Goal: Information Seeking & Learning: Learn about a topic

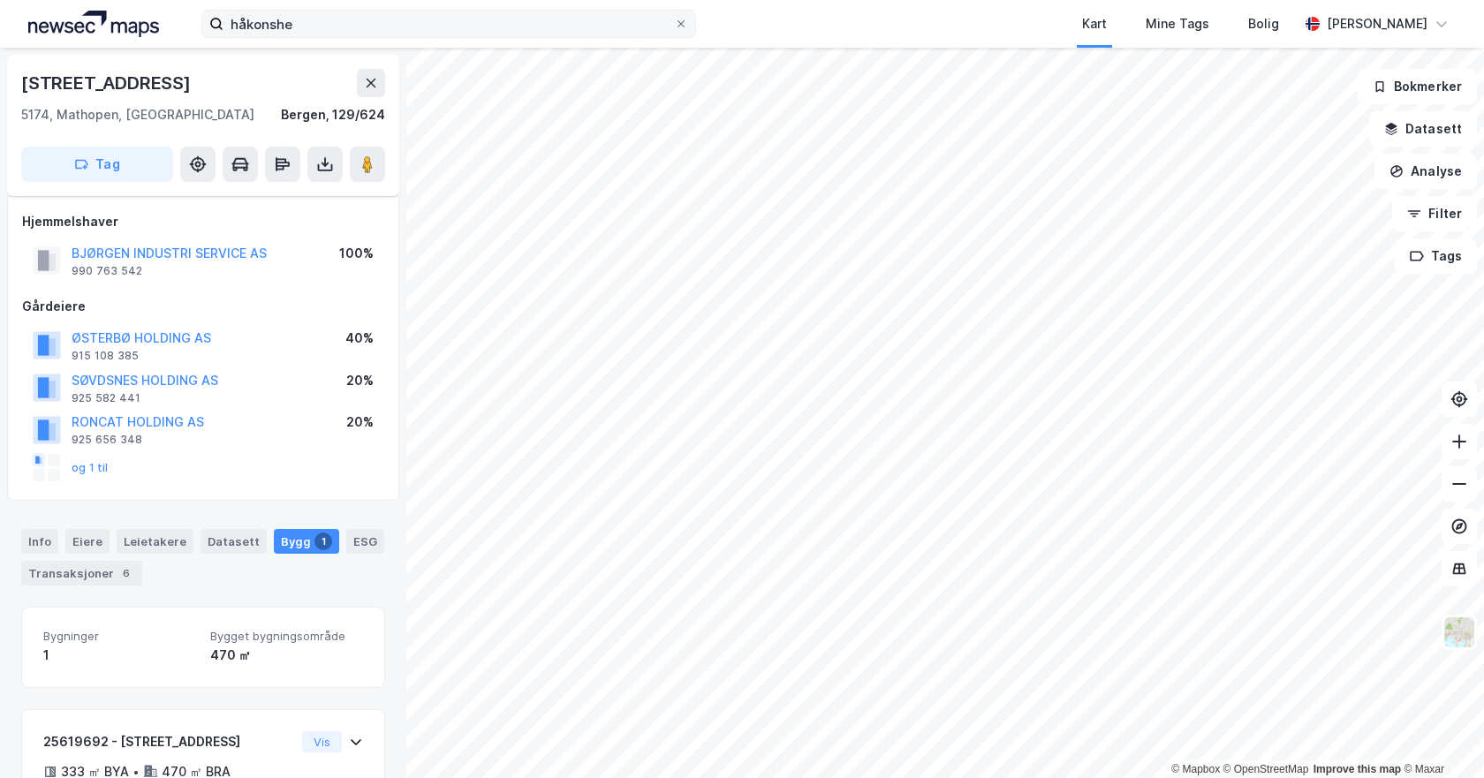
scroll to position [128, 0]
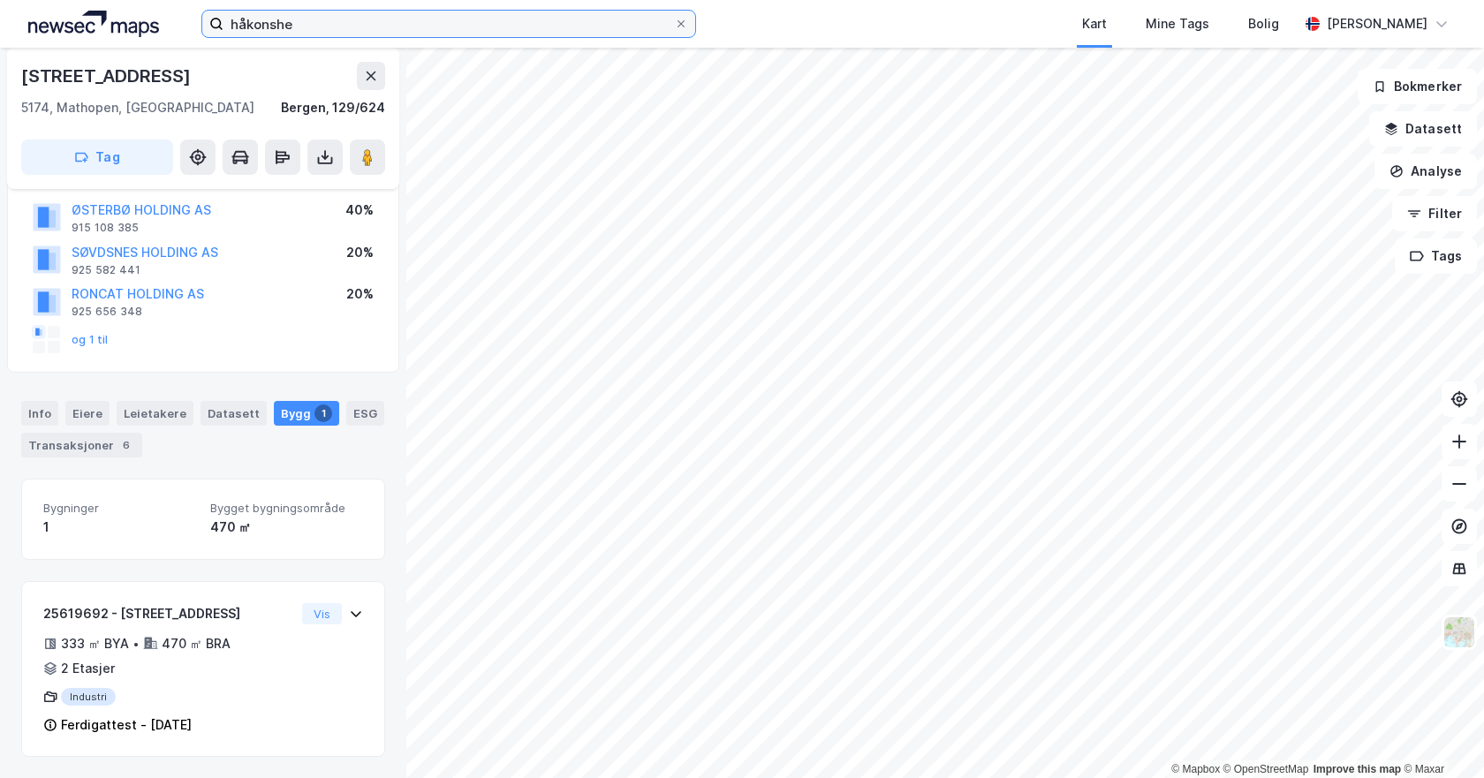
click at [300, 20] on input "håkonshe" at bounding box center [449, 24] width 451 height 27
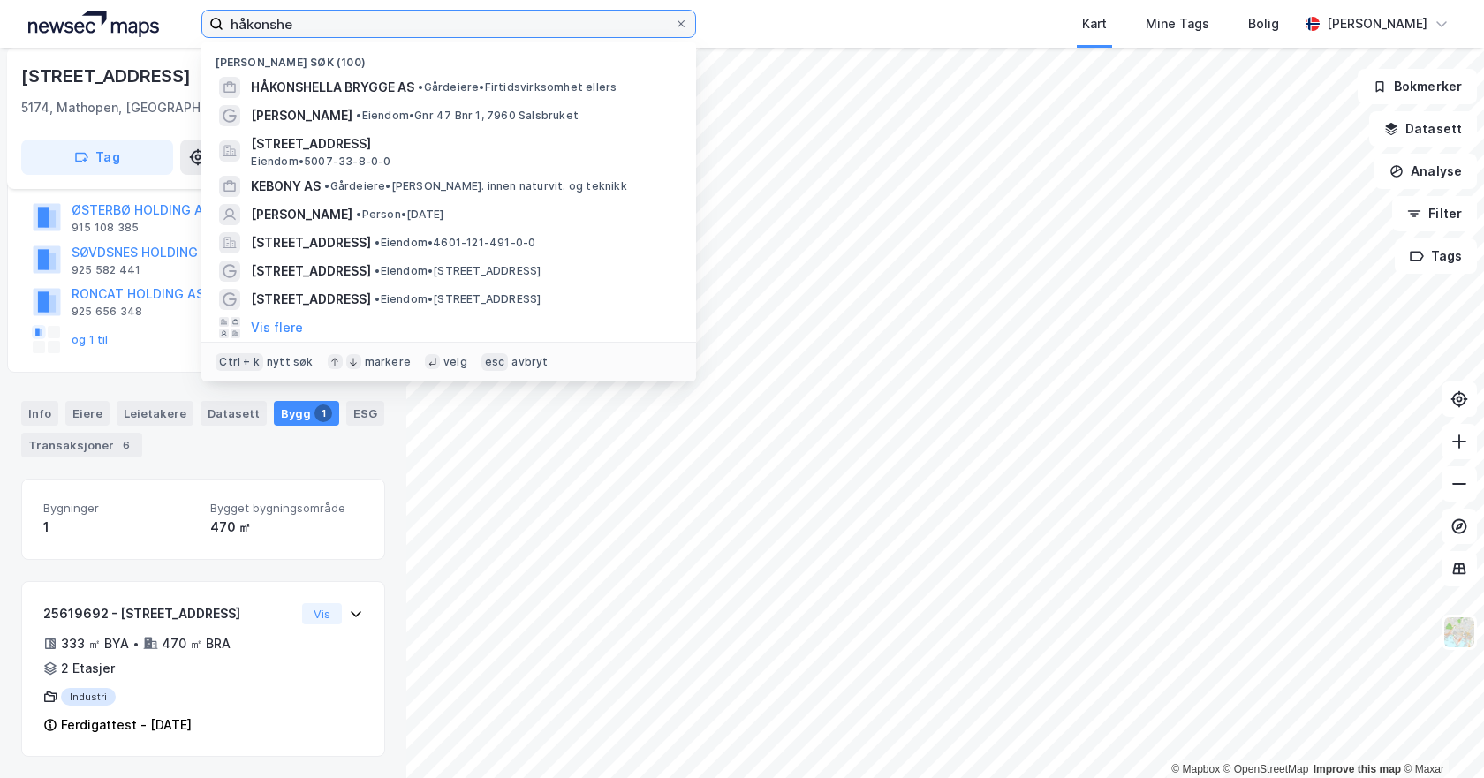
click at [300, 20] on input "håkonshe" at bounding box center [449, 24] width 451 height 27
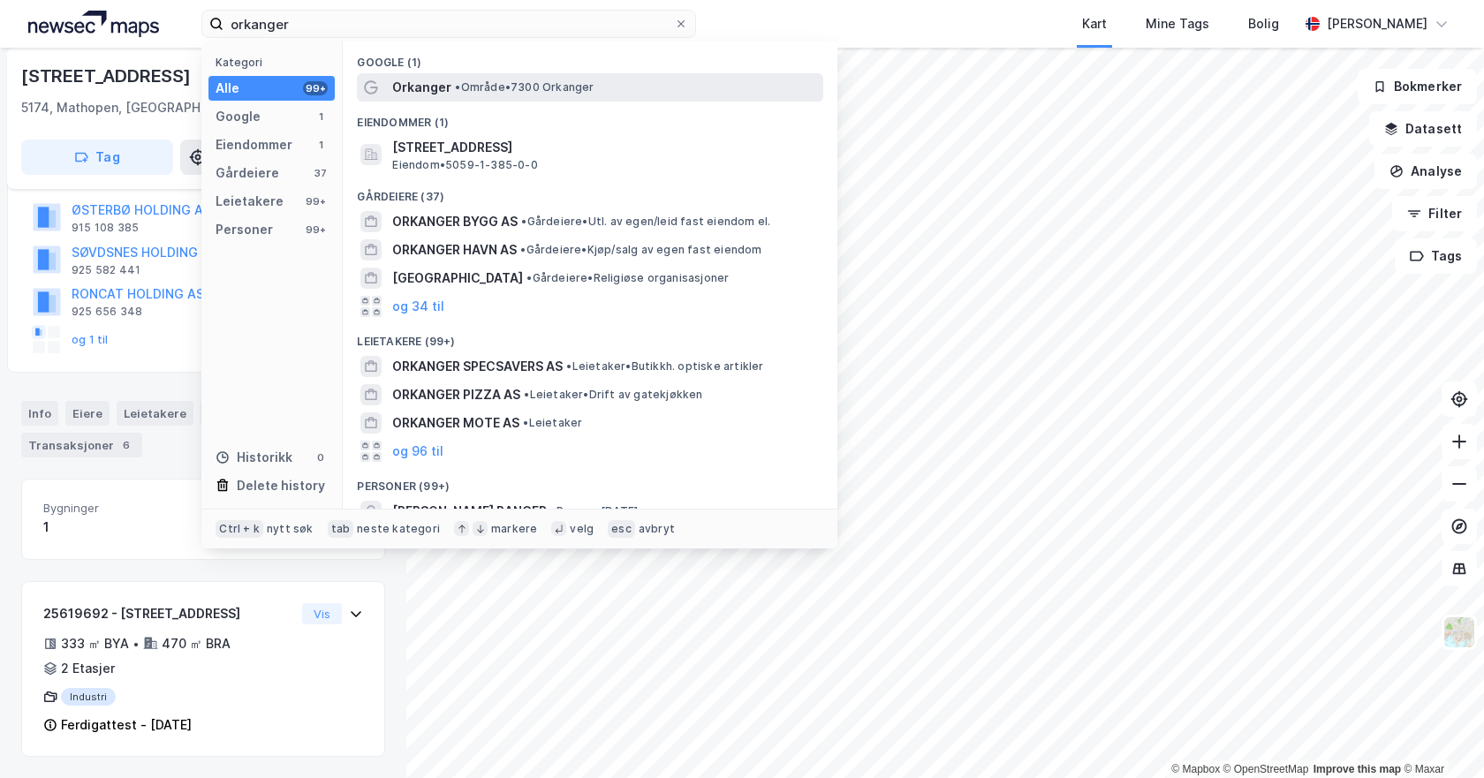
click at [420, 87] on span "Orkanger" at bounding box center [421, 87] width 59 height 21
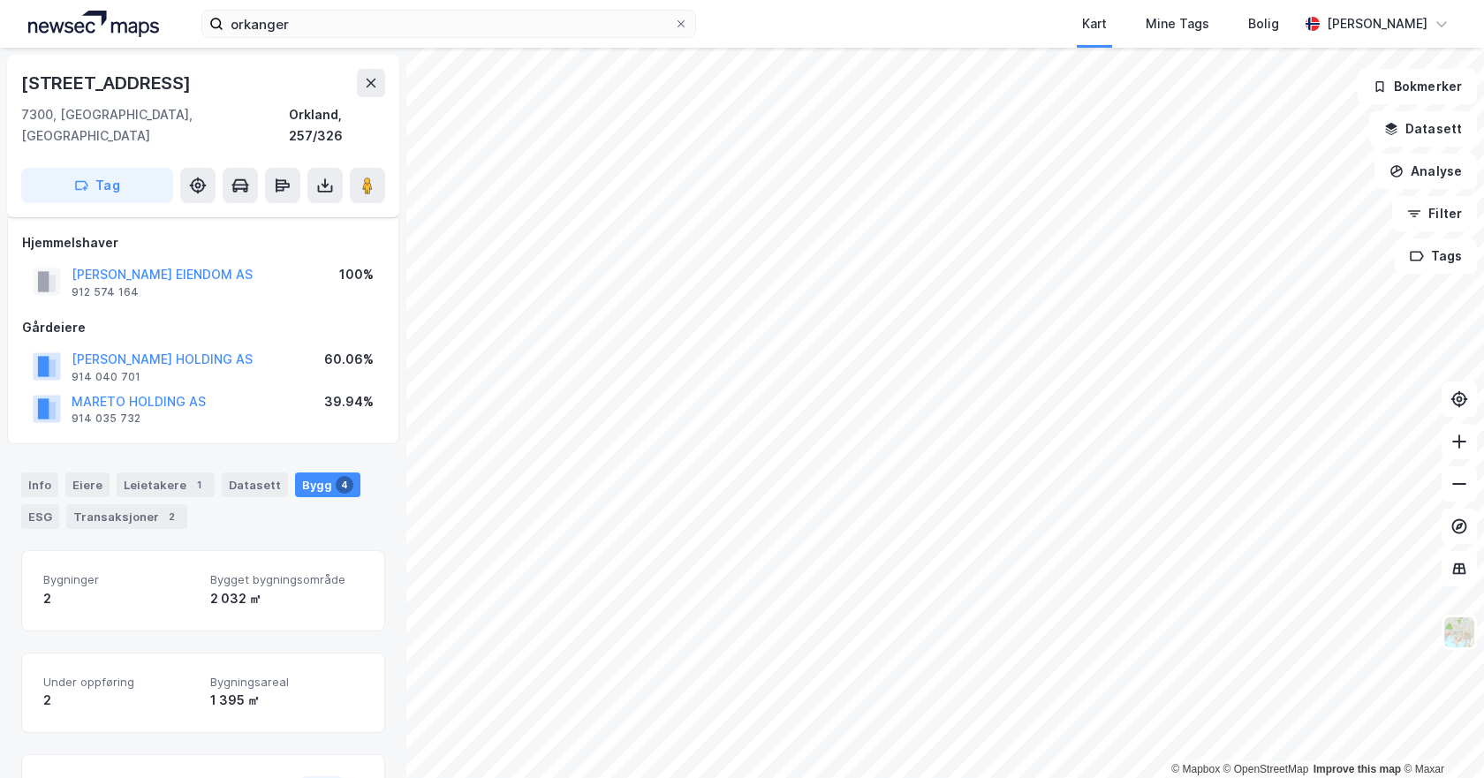
scroll to position [128, 0]
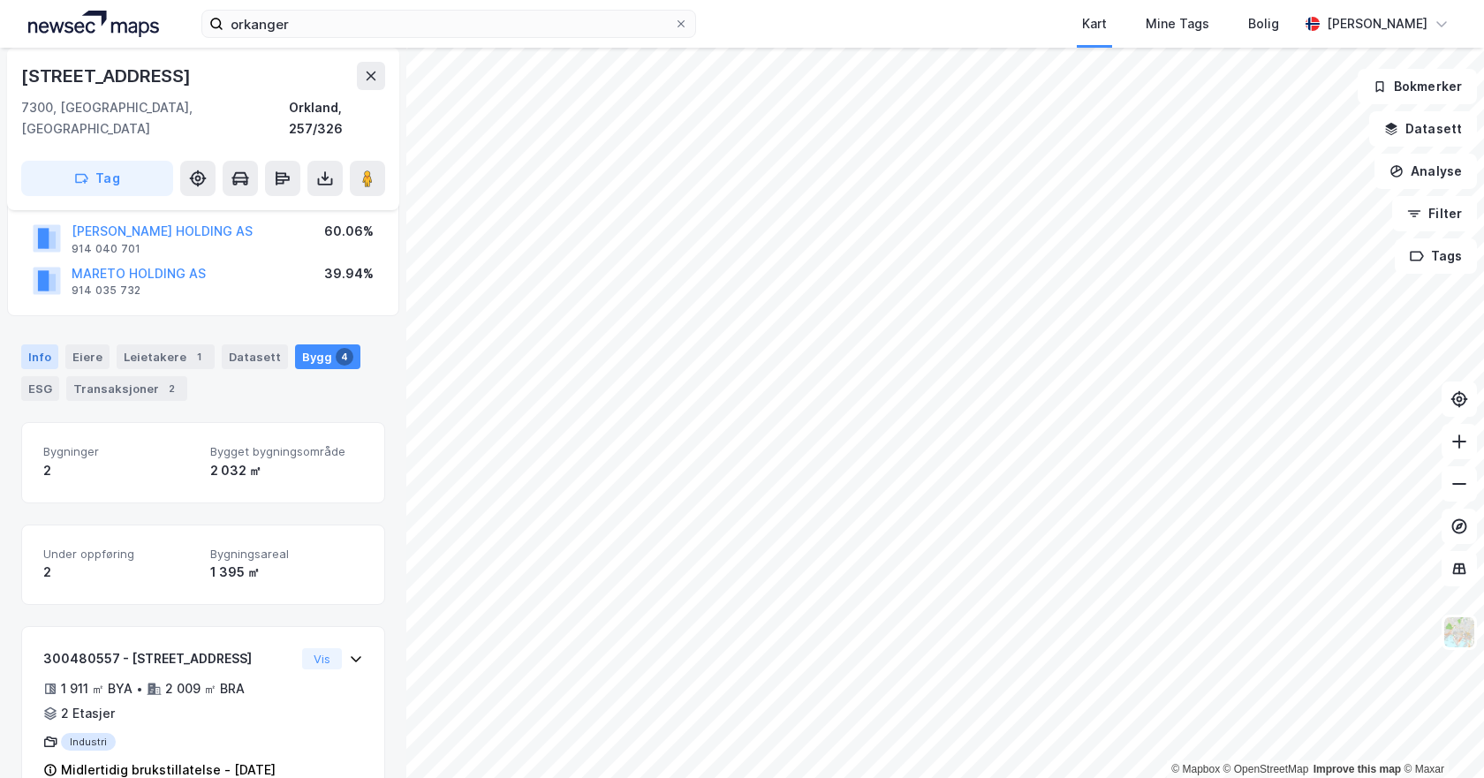
click at [32, 345] on div "Info" at bounding box center [39, 357] width 37 height 25
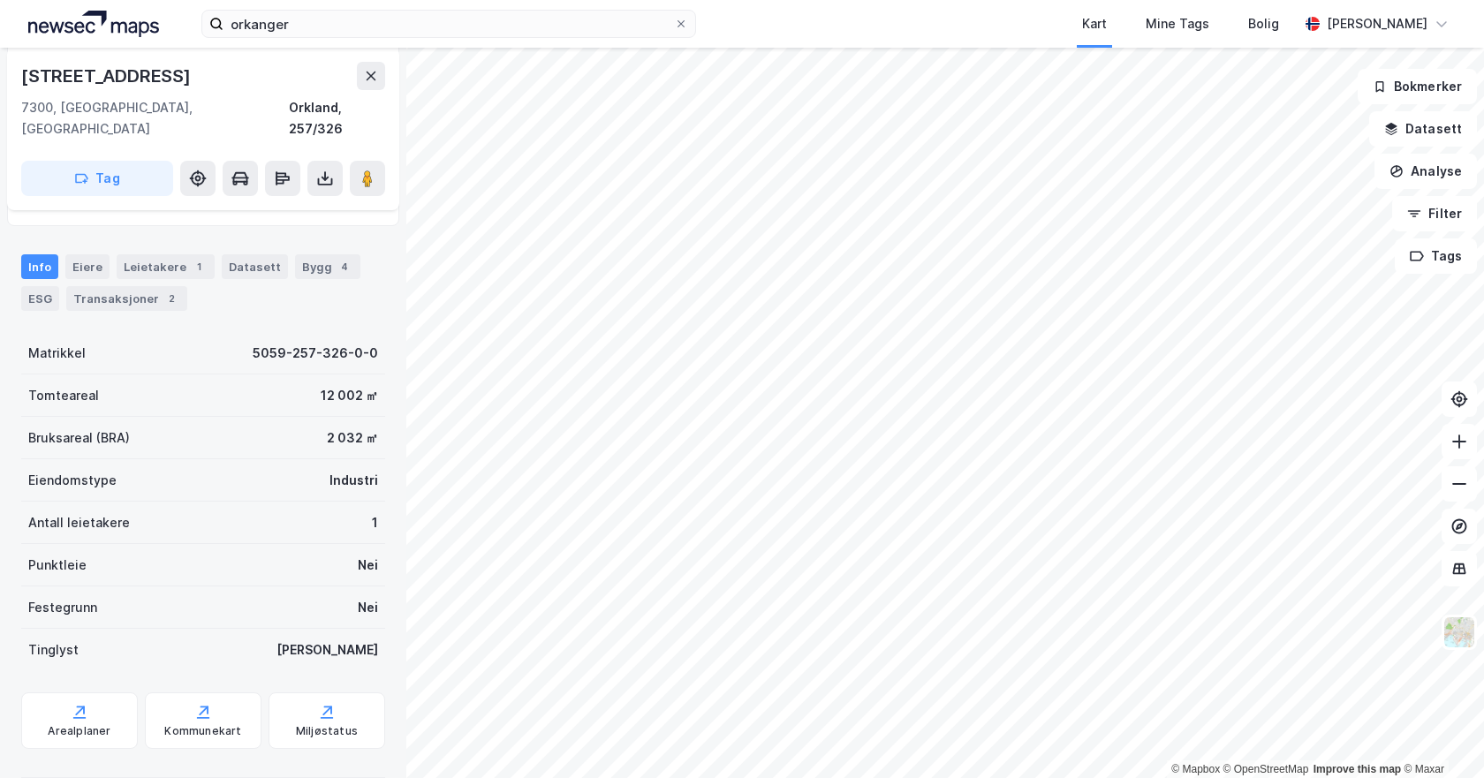
scroll to position [225, 0]
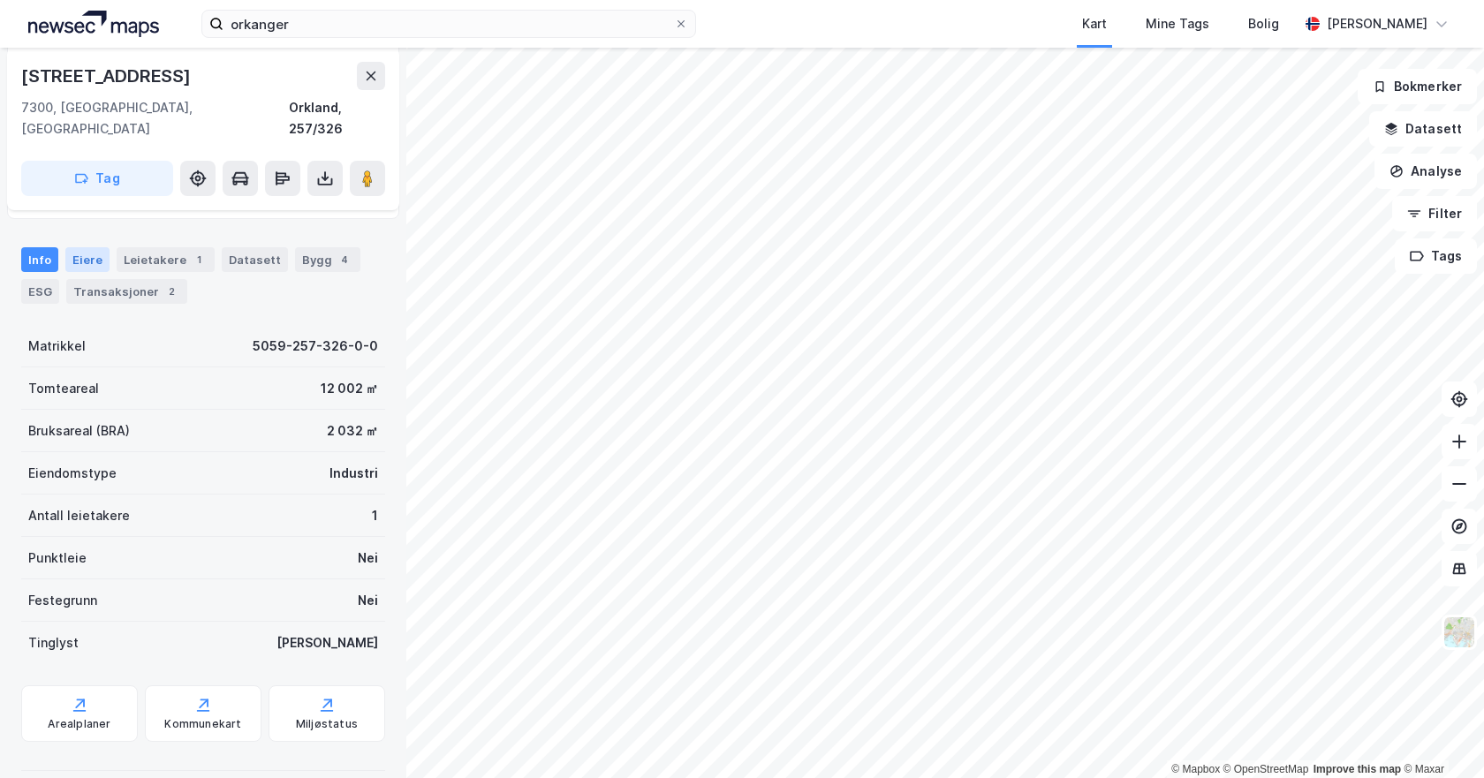
click at [82, 247] on div "Eiere" at bounding box center [87, 259] width 44 height 25
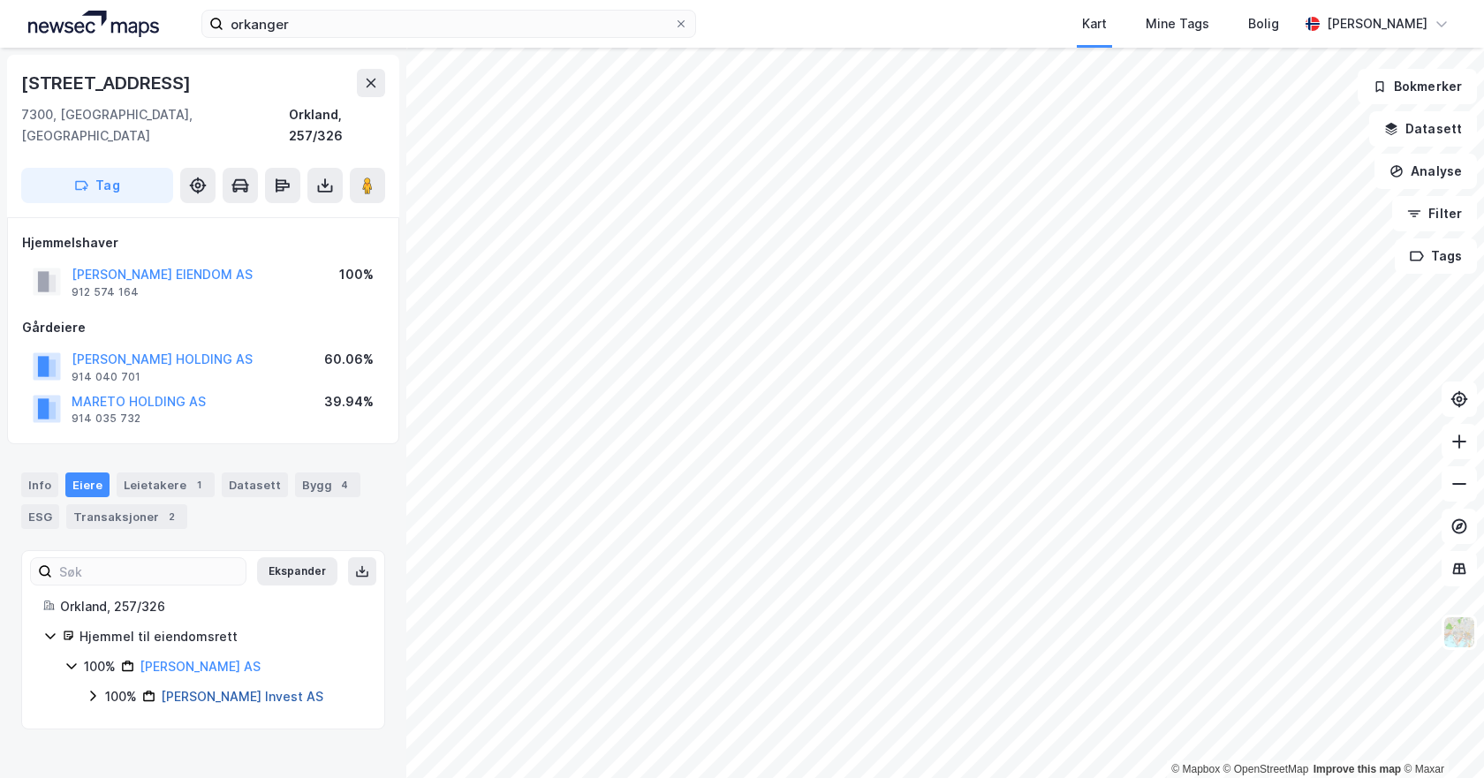
click at [184, 689] on link "[PERSON_NAME] Invest AS" at bounding box center [242, 696] width 163 height 15
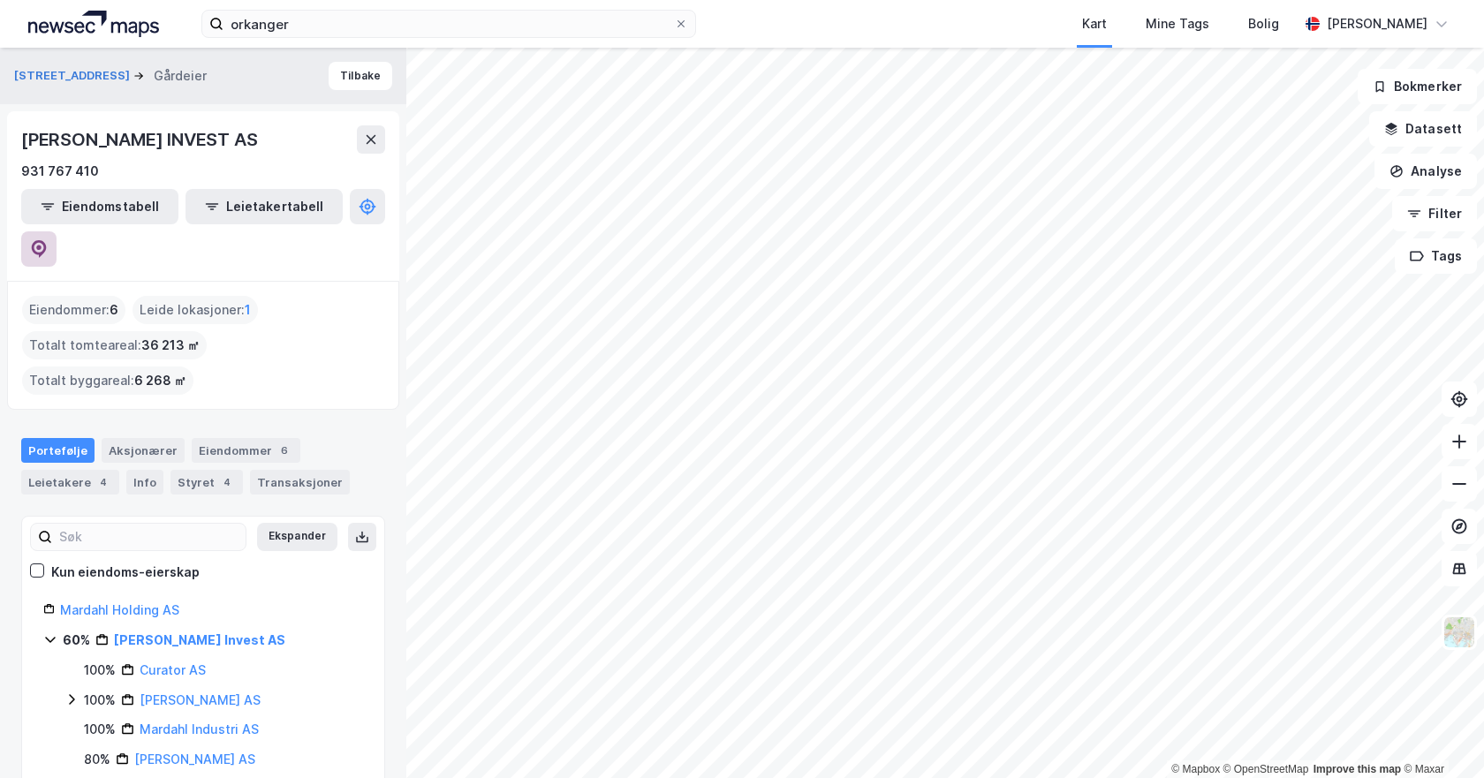
click at [47, 240] on icon at bounding box center [39, 249] width 15 height 18
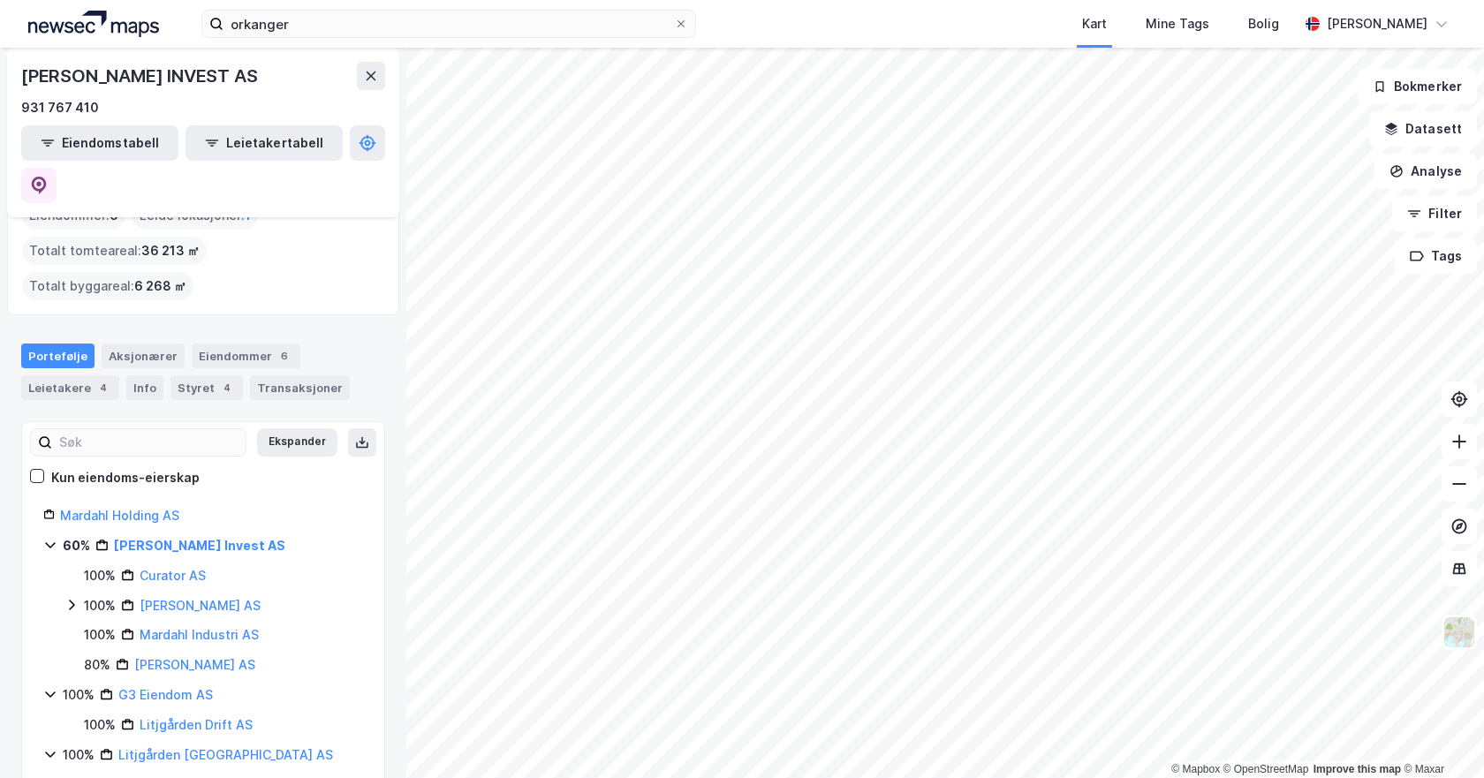
scroll to position [110, 0]
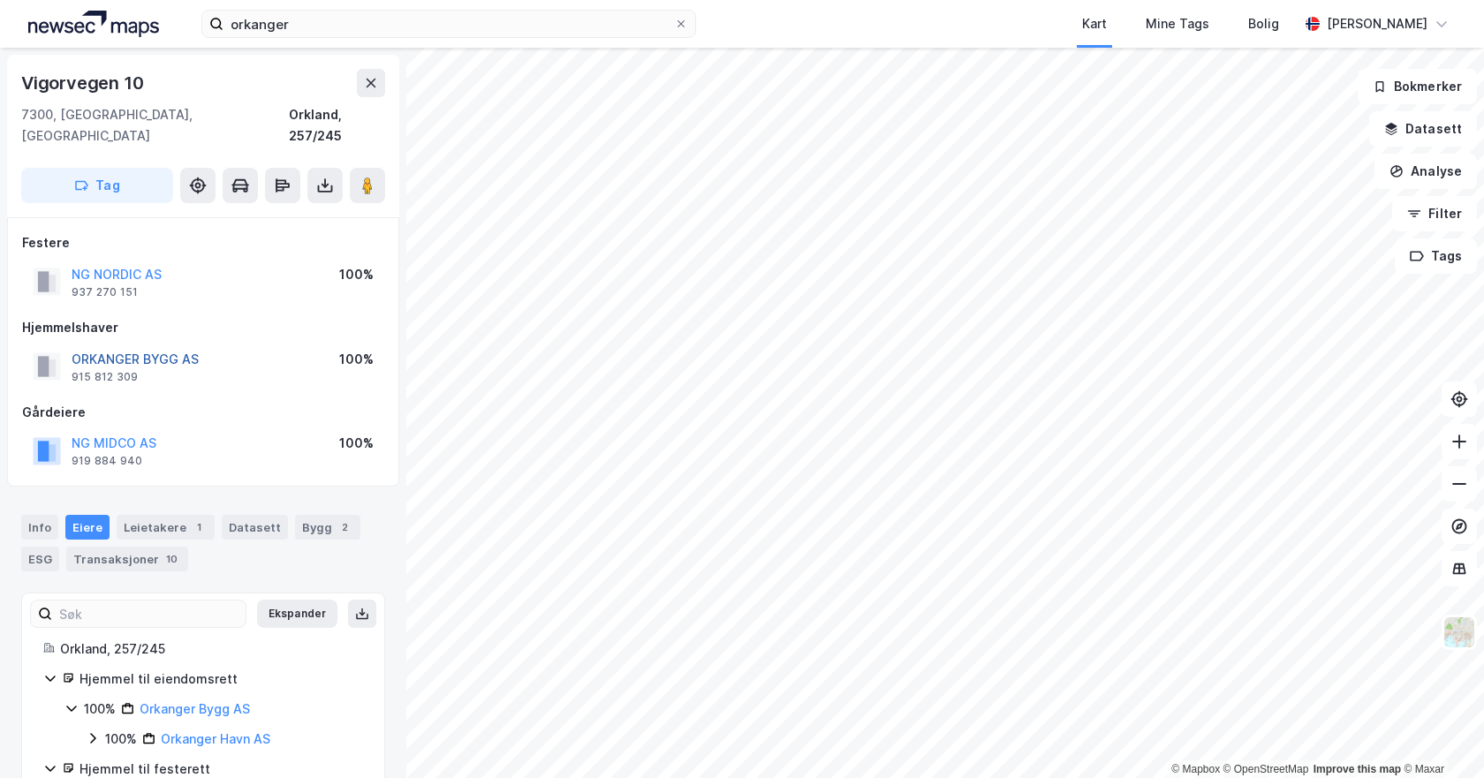
click at [0, 0] on button "ORKANGER BYGG AS" at bounding box center [0, 0] width 0 height 0
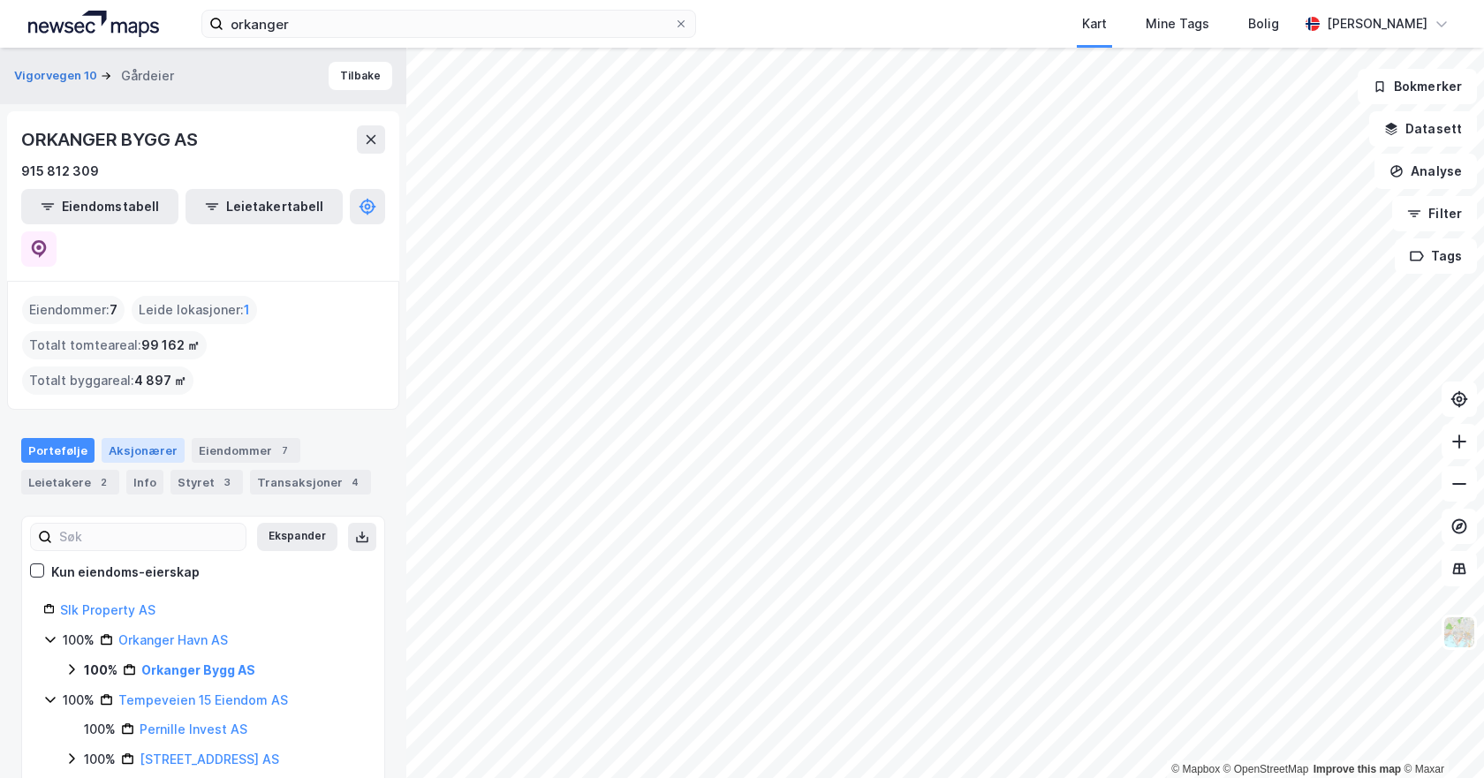
click at [146, 438] on div "Aksjonærer" at bounding box center [143, 450] width 83 height 25
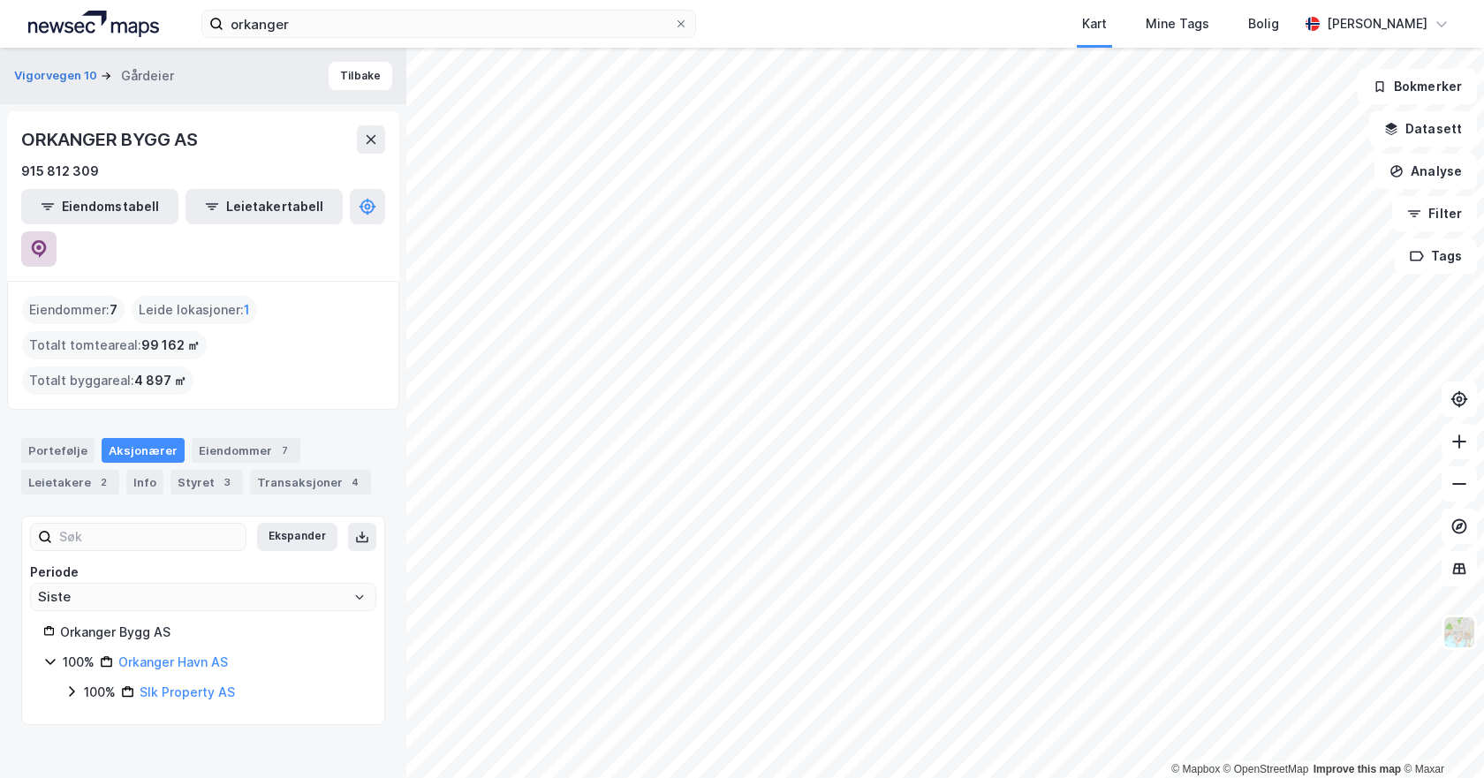
click at [48, 240] on icon at bounding box center [39, 249] width 18 height 18
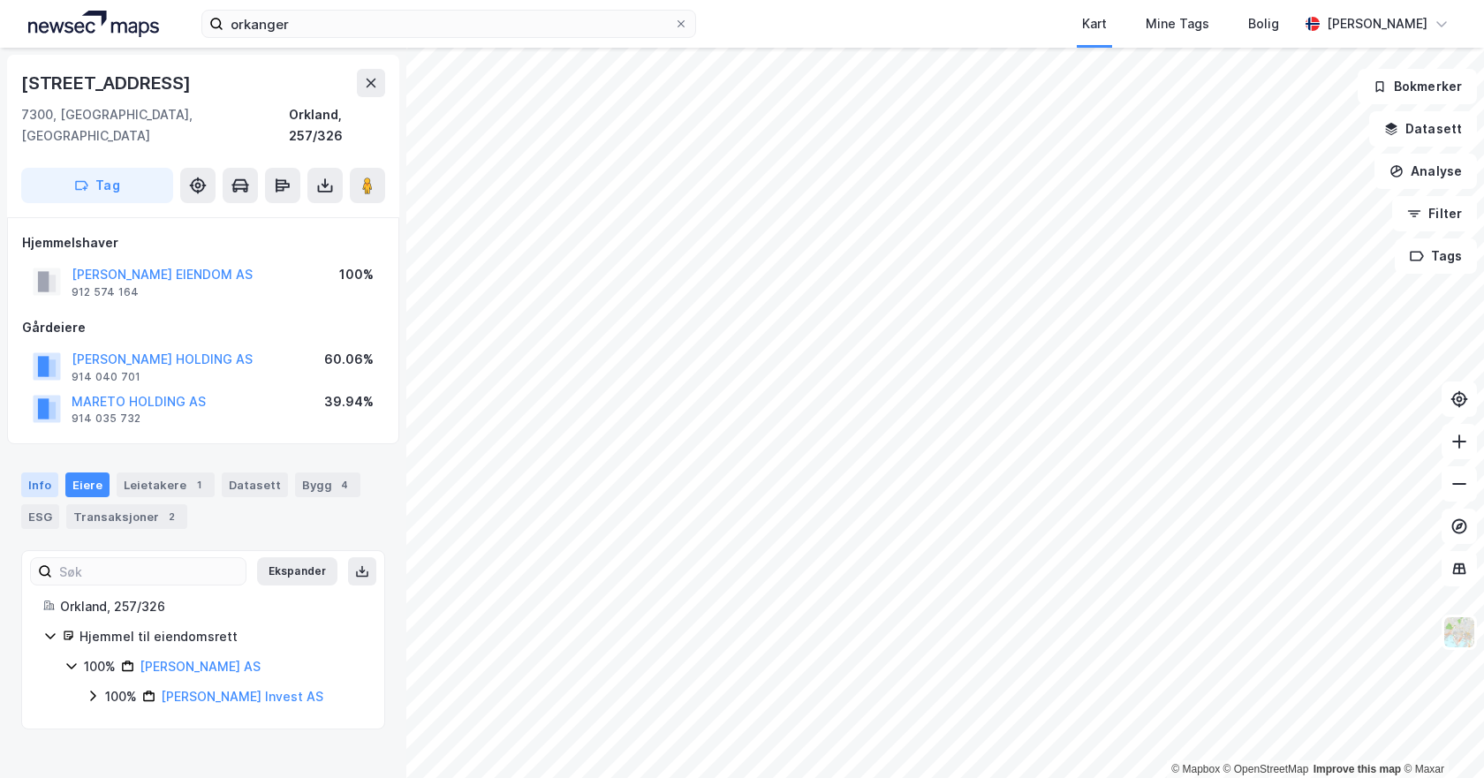
click at [27, 473] on div "Info" at bounding box center [39, 485] width 37 height 25
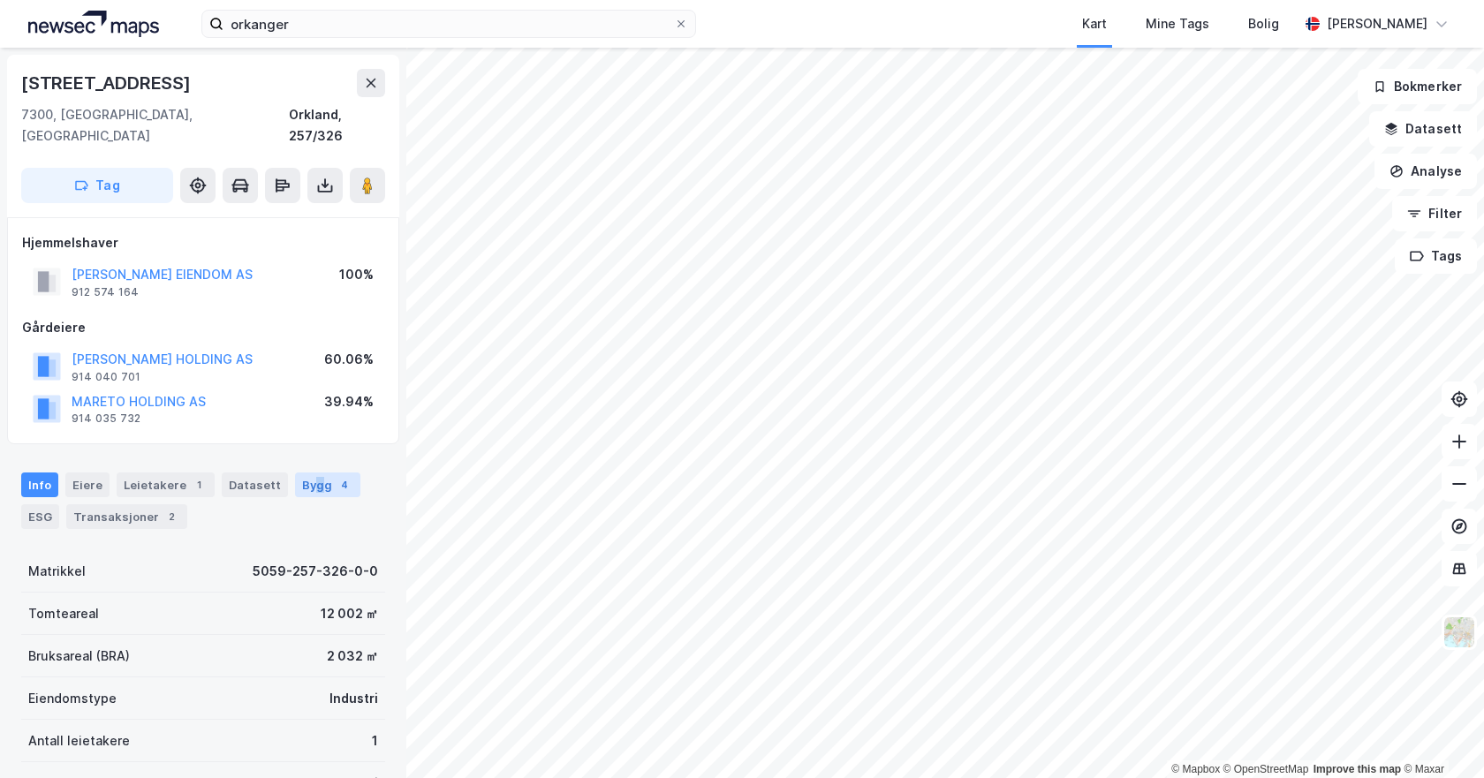
click at [308, 473] on div "Bygg 4" at bounding box center [327, 485] width 65 height 25
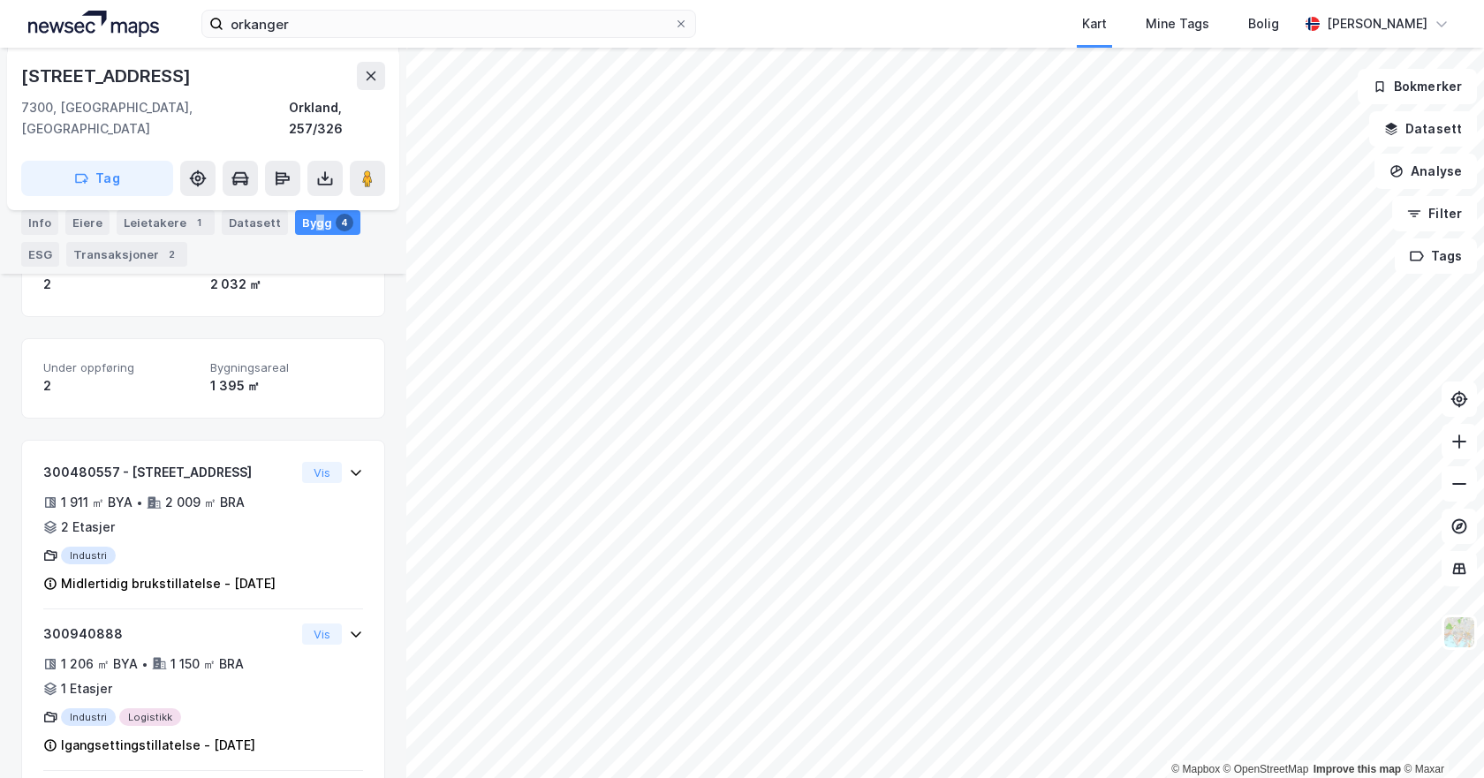
scroll to position [420, 0]
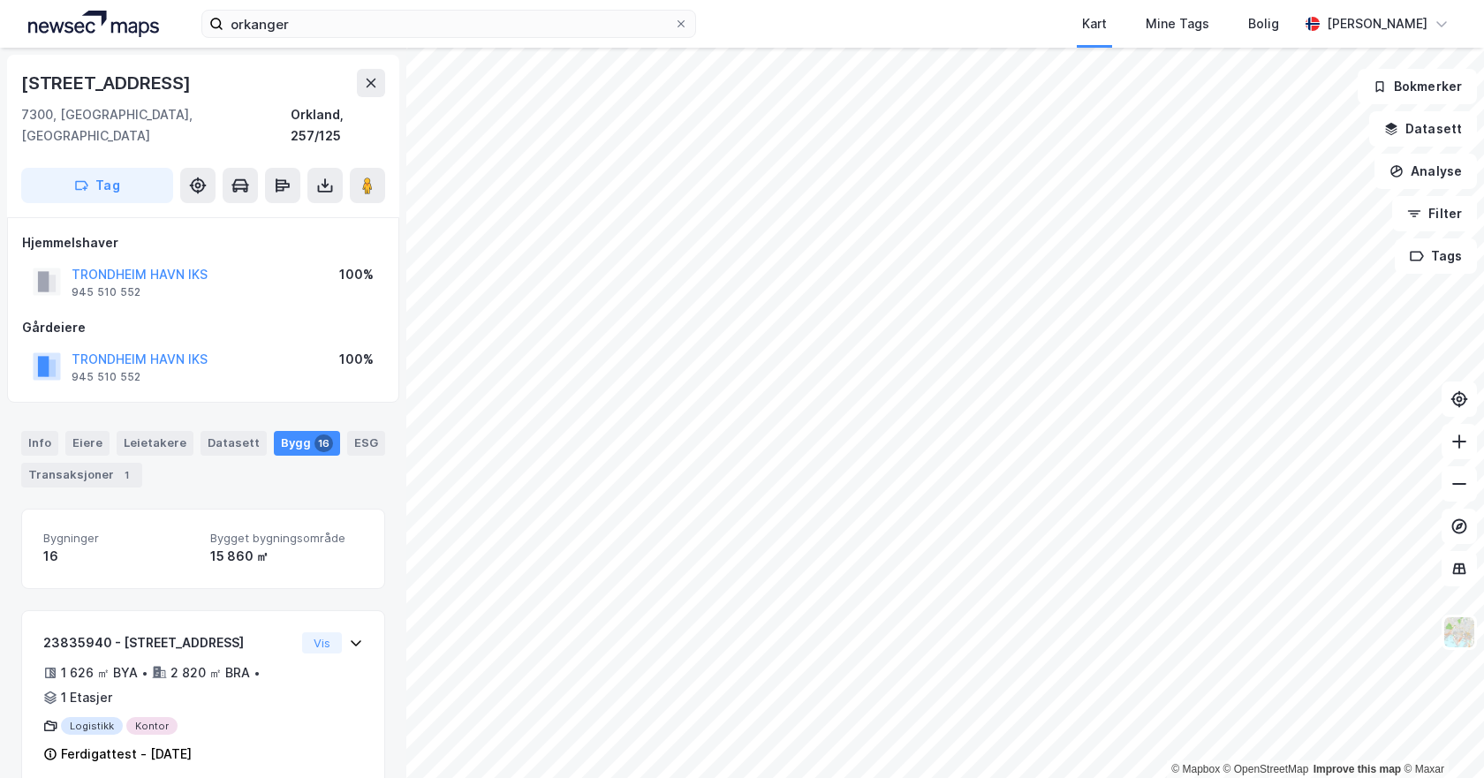
scroll to position [420, 0]
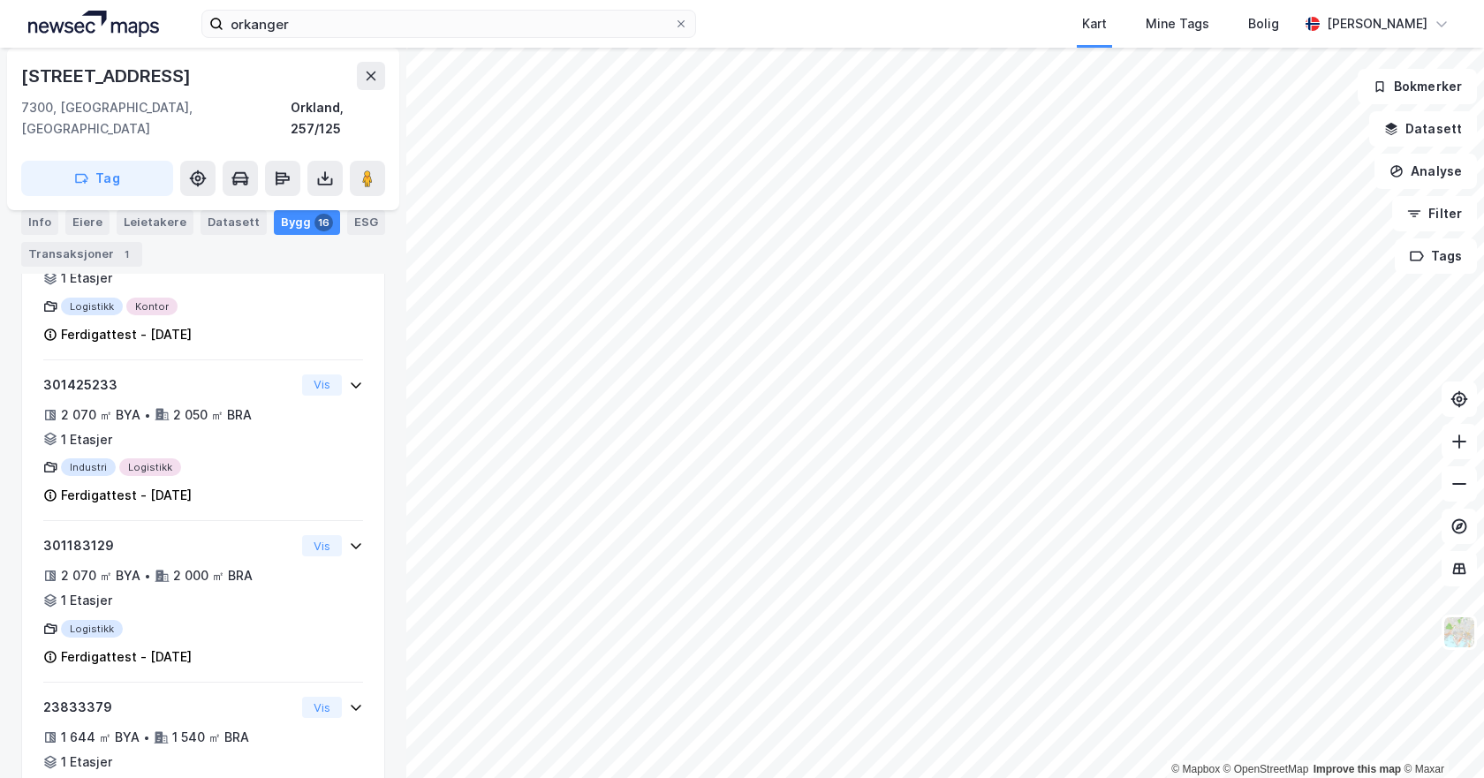
click at [54, 220] on div "Info" at bounding box center [39, 222] width 37 height 25
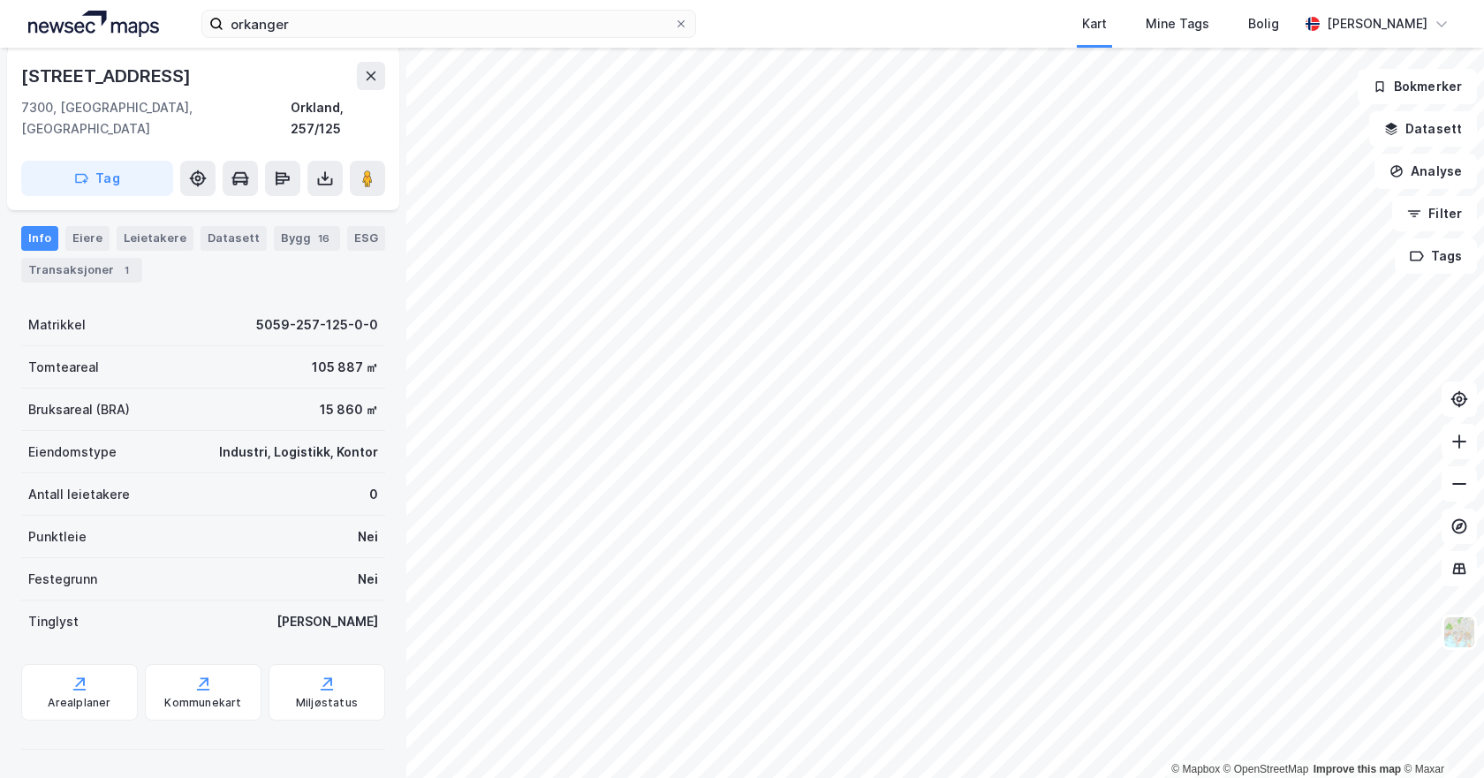
scroll to position [184, 0]
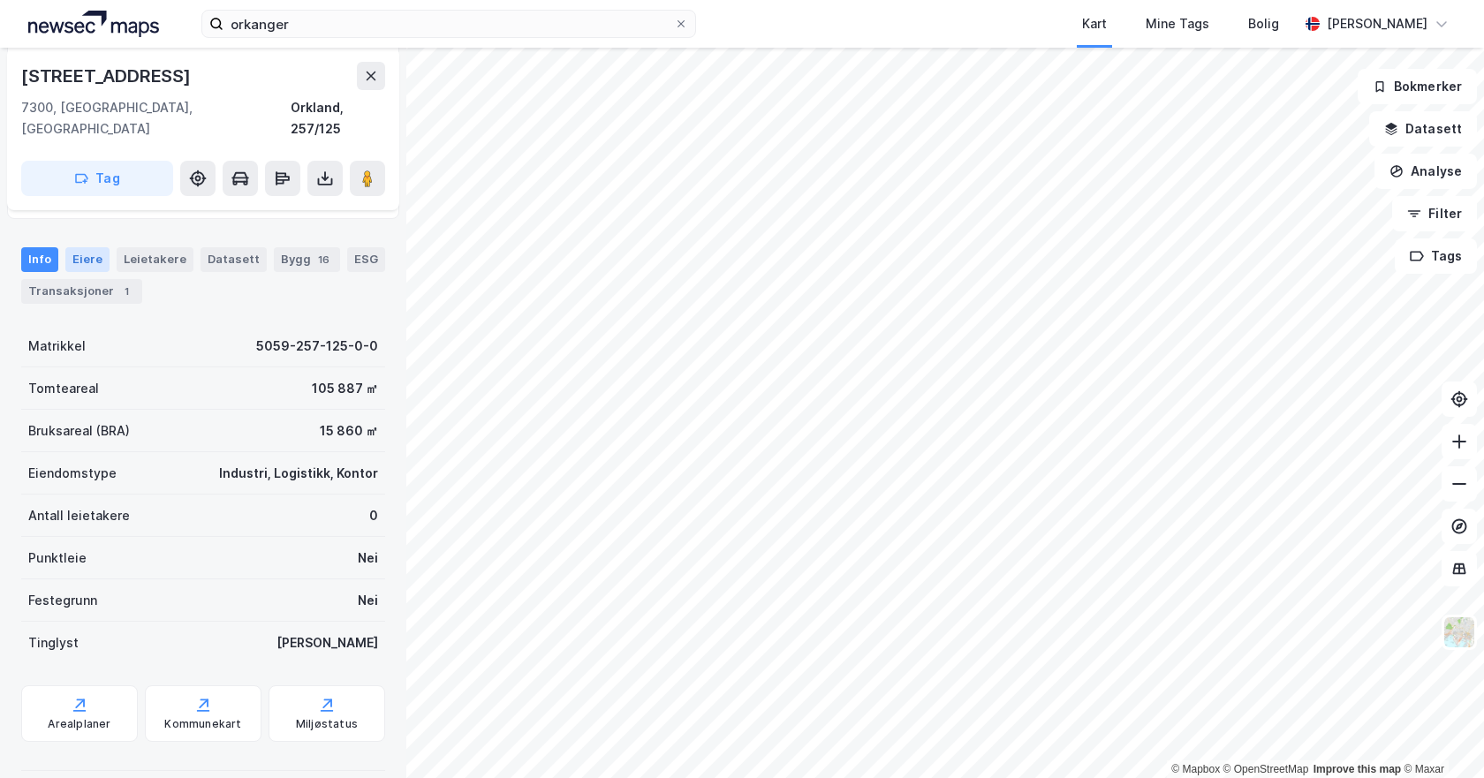
click at [81, 247] on div "Eiere" at bounding box center [87, 259] width 44 height 25
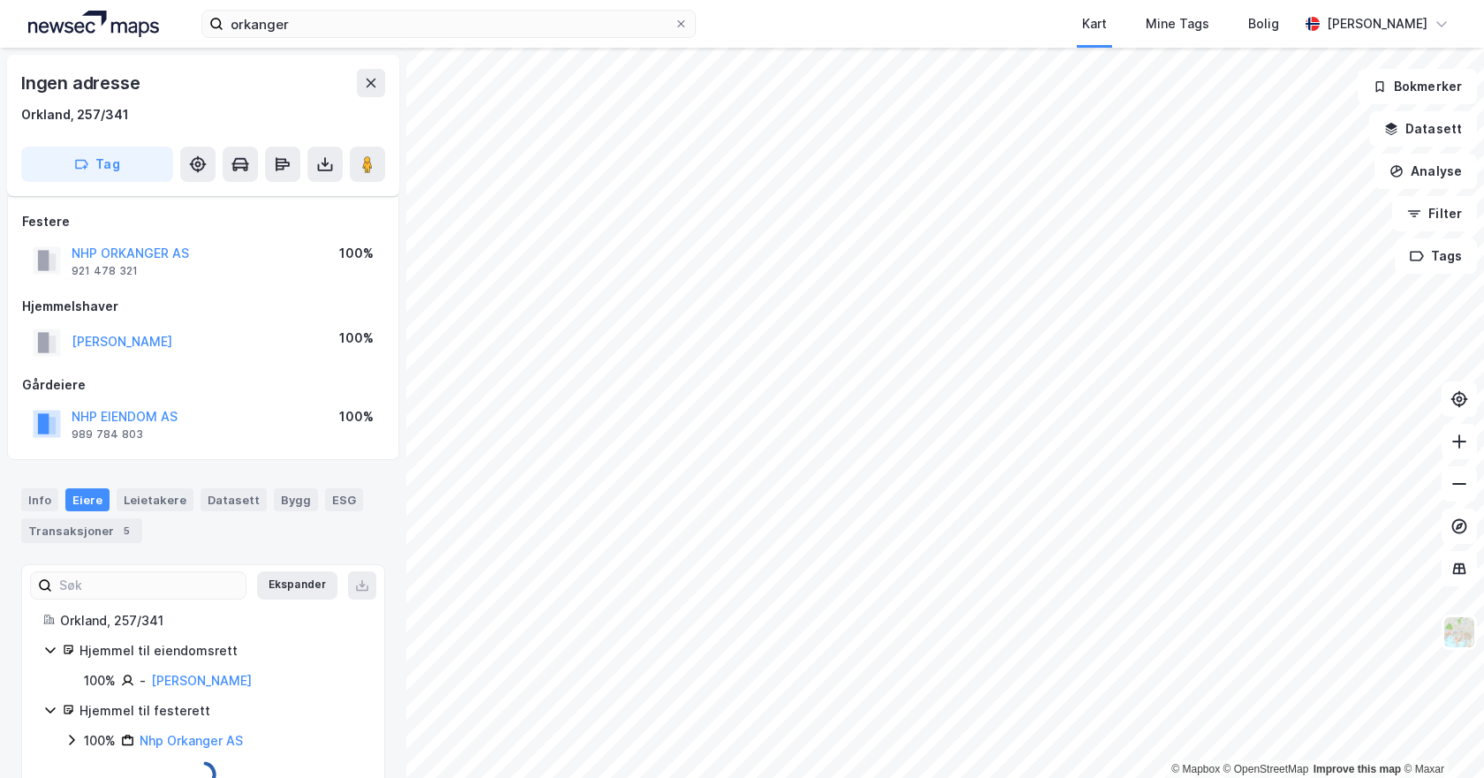
scroll to position [17, 0]
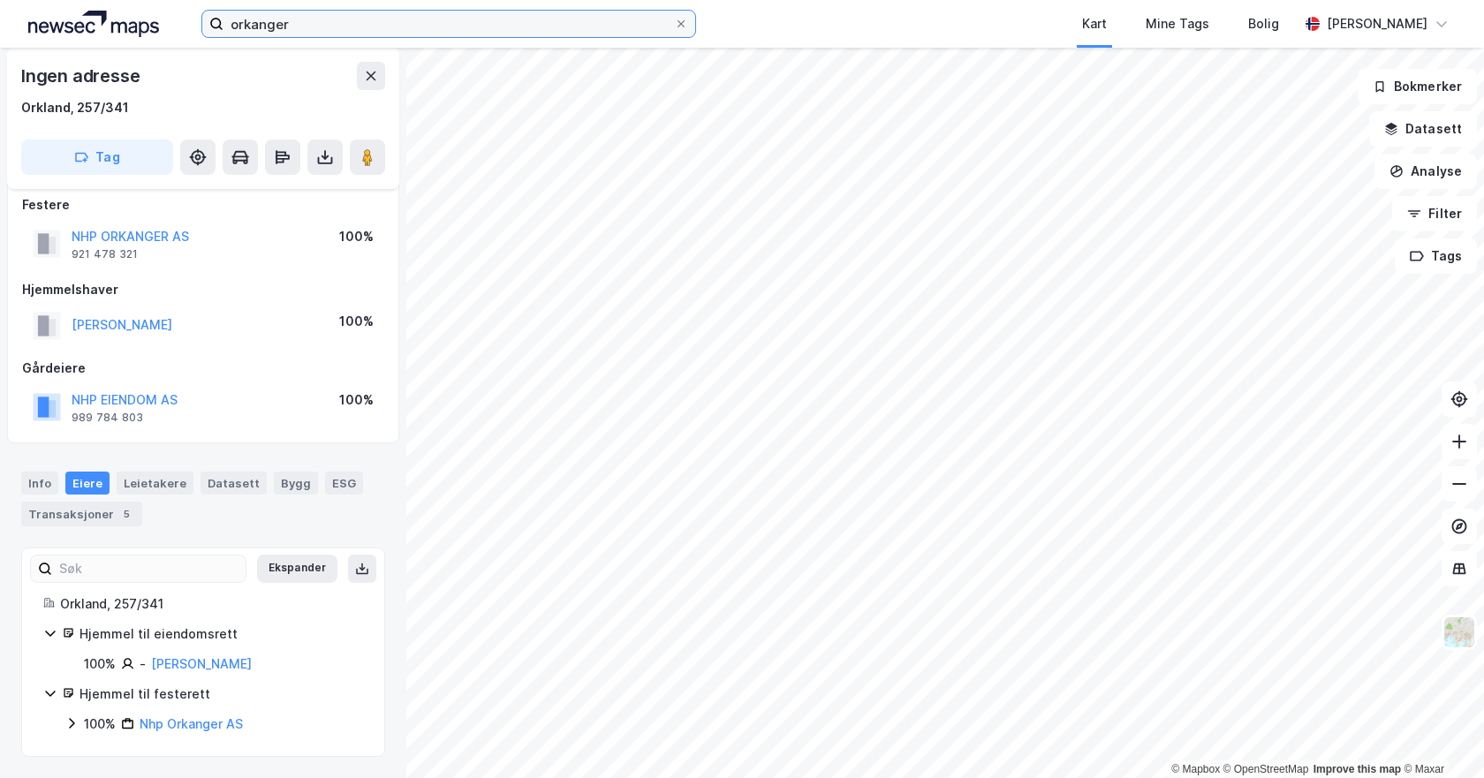
click at [307, 23] on input "orkanger" at bounding box center [449, 24] width 451 height 27
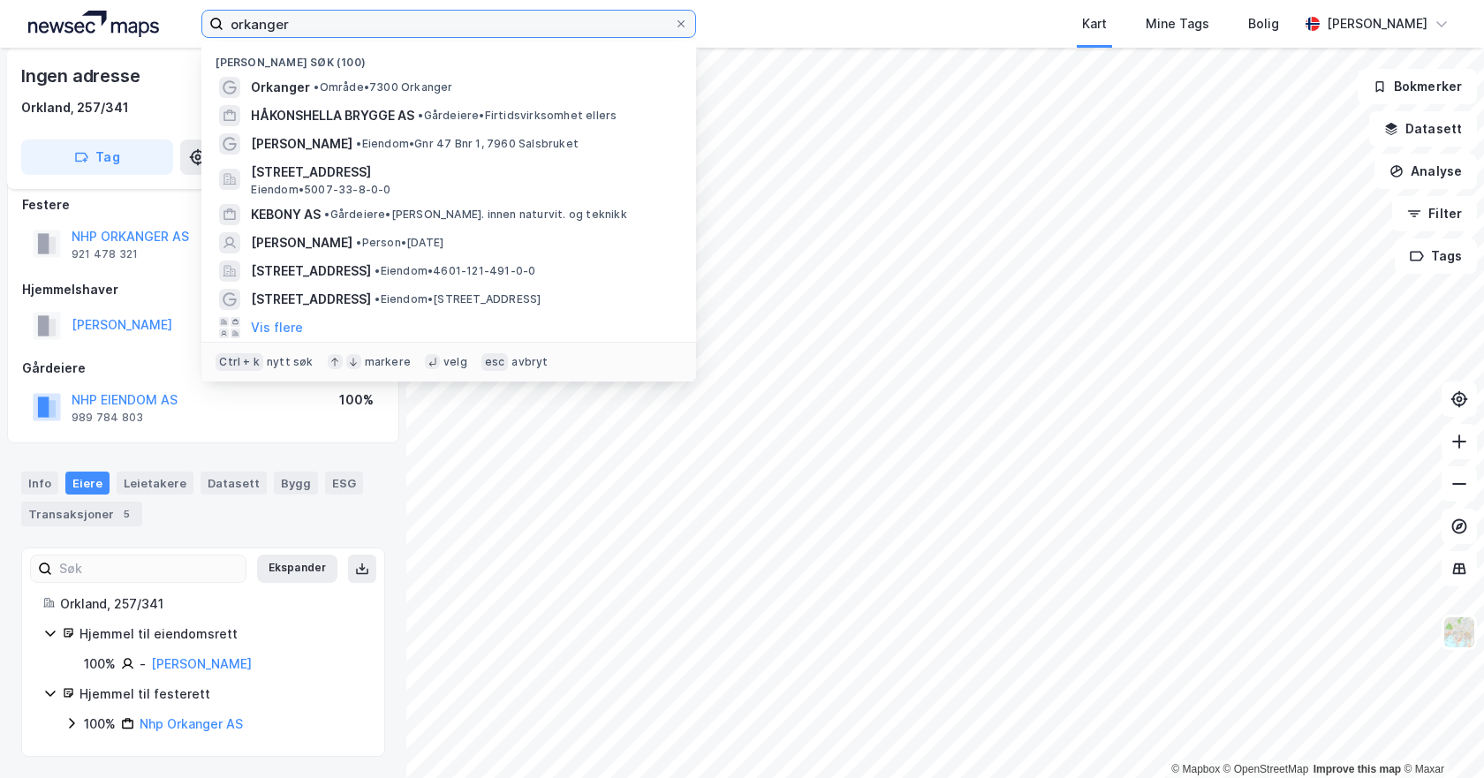
click at [307, 23] on input "orkanger" at bounding box center [449, 24] width 451 height 27
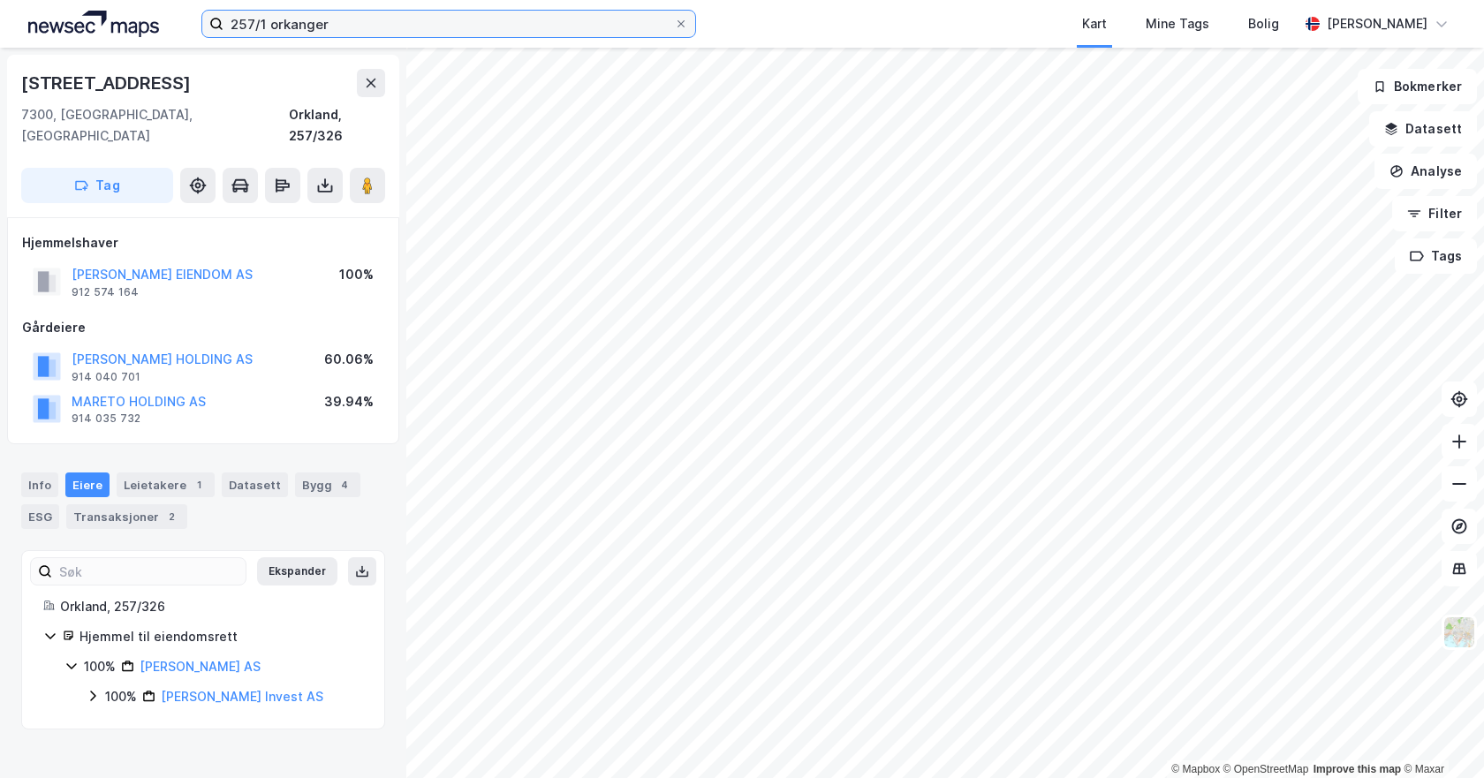
click at [366, 23] on input "257/1 orkanger" at bounding box center [449, 24] width 451 height 27
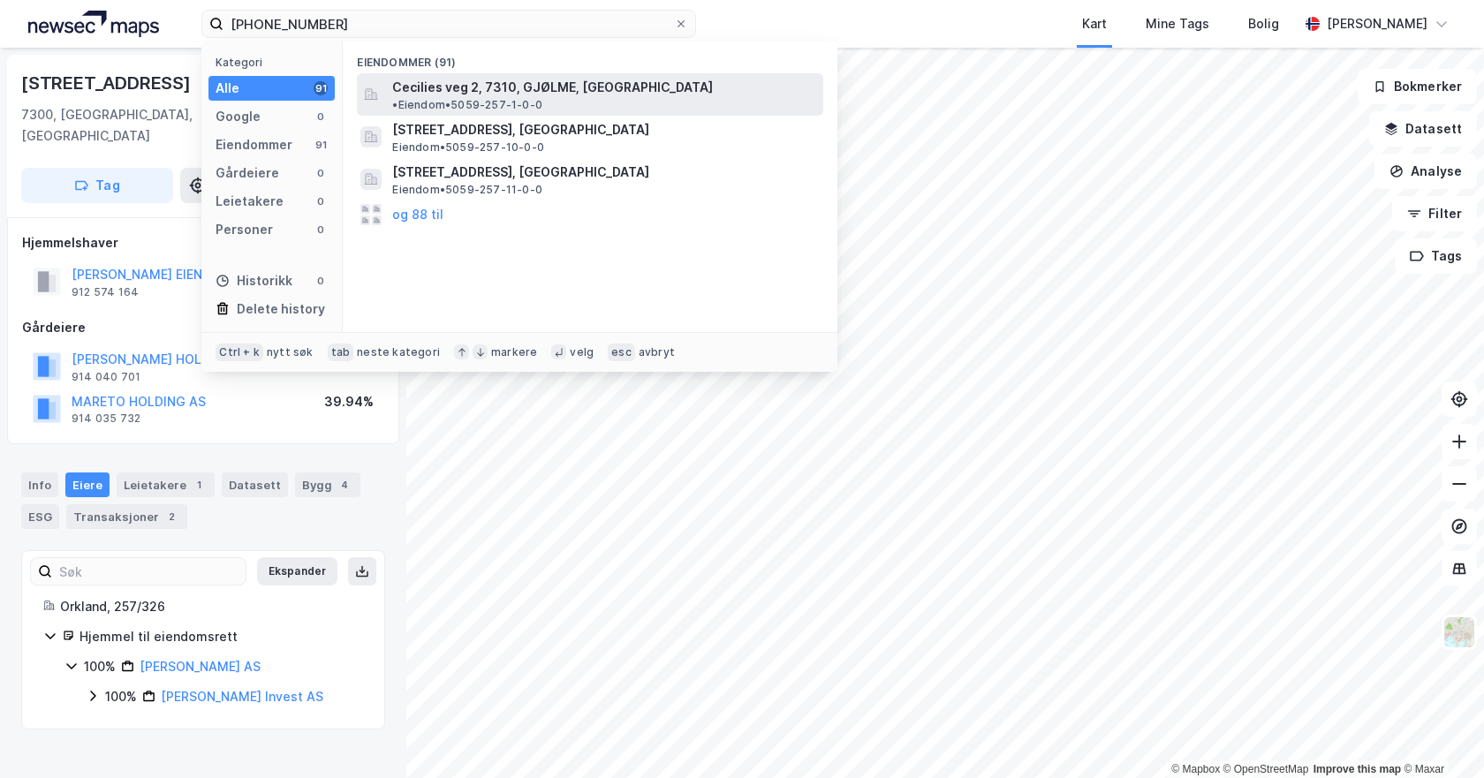
click at [542, 98] on span "• Eiendom • 5059-257-1-0-0" at bounding box center [467, 105] width 150 height 14
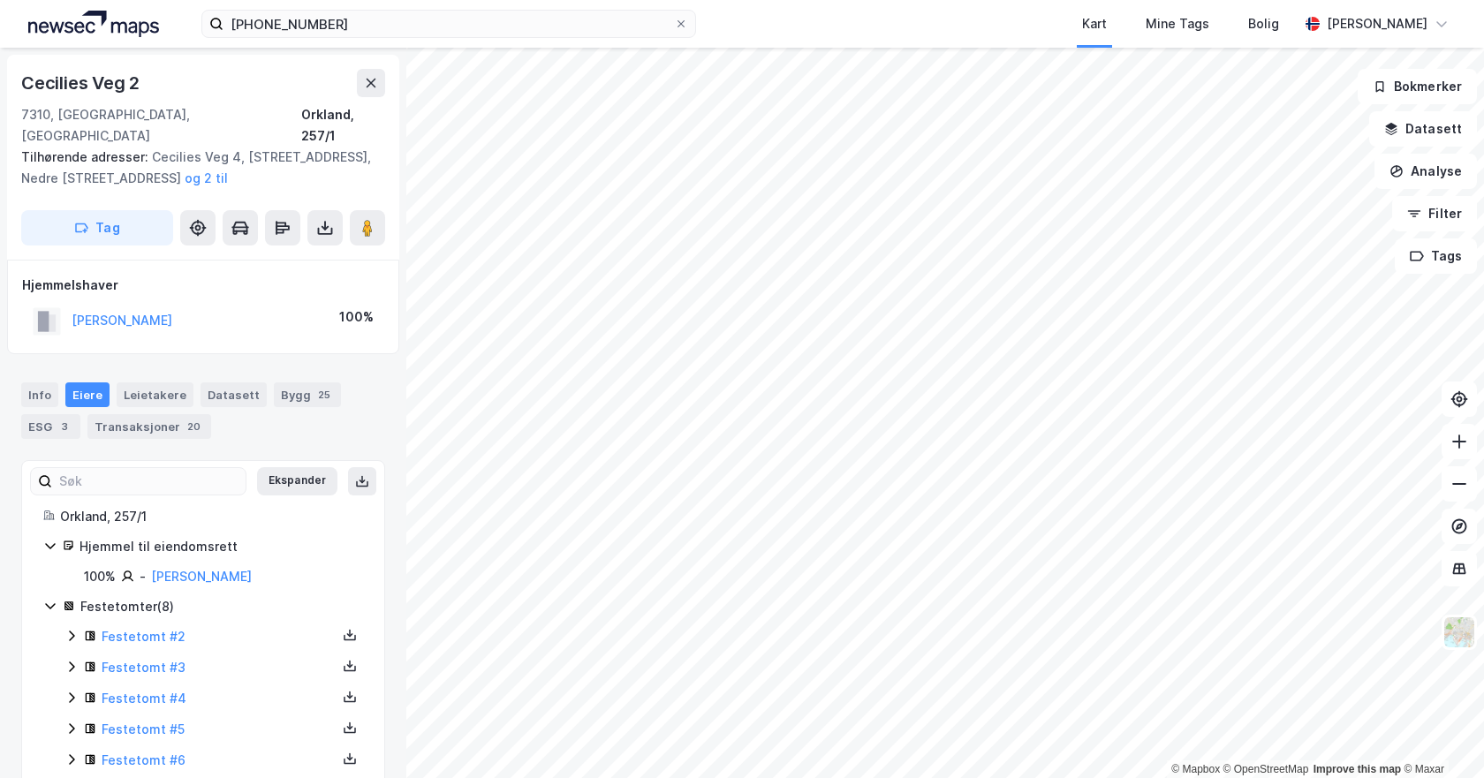
click at [784, 777] on html "[PHONE_NUMBER] Kart Mine Tags Bolig [PERSON_NAME] © Mapbox © OpenStreetMap Impr…" at bounding box center [742, 389] width 1484 height 778
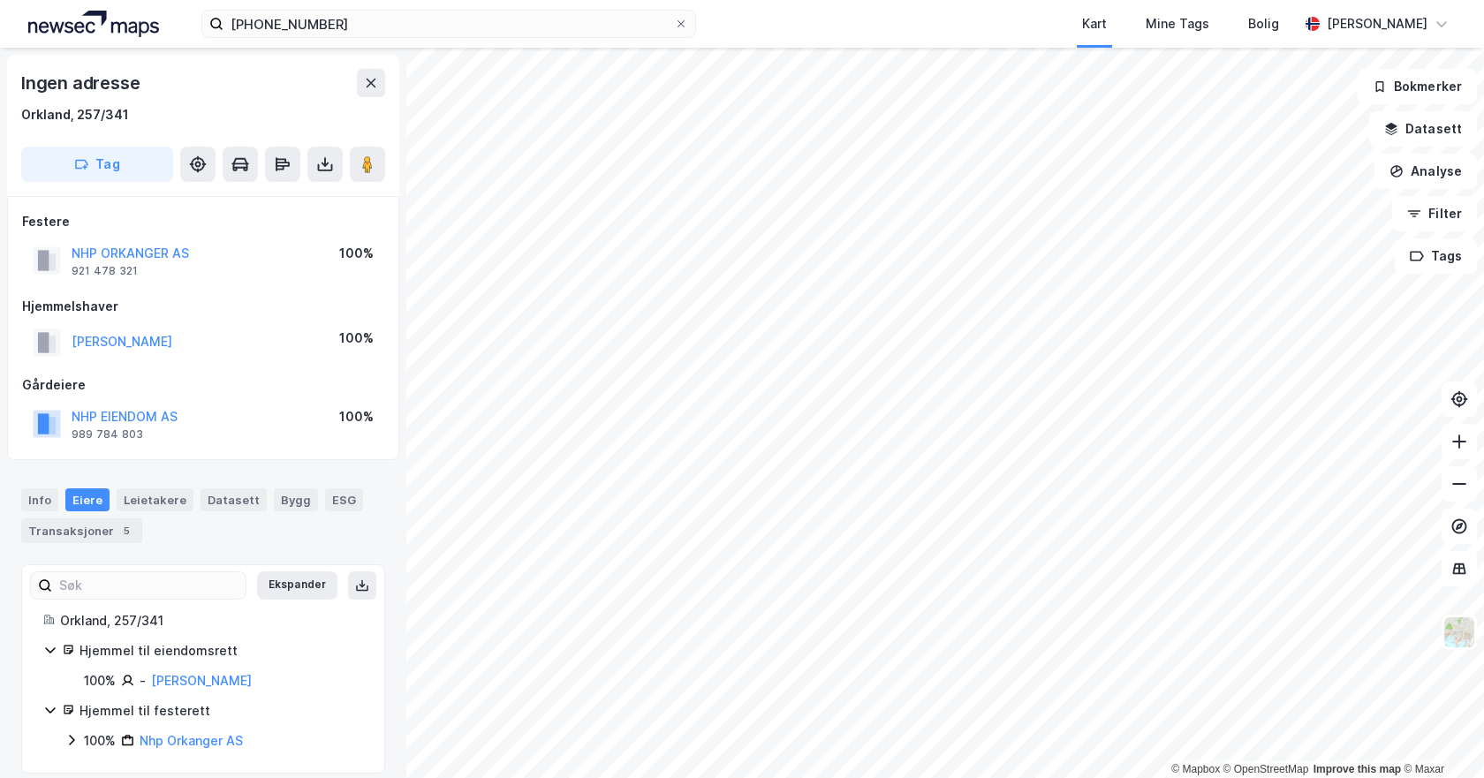
scroll to position [17, 0]
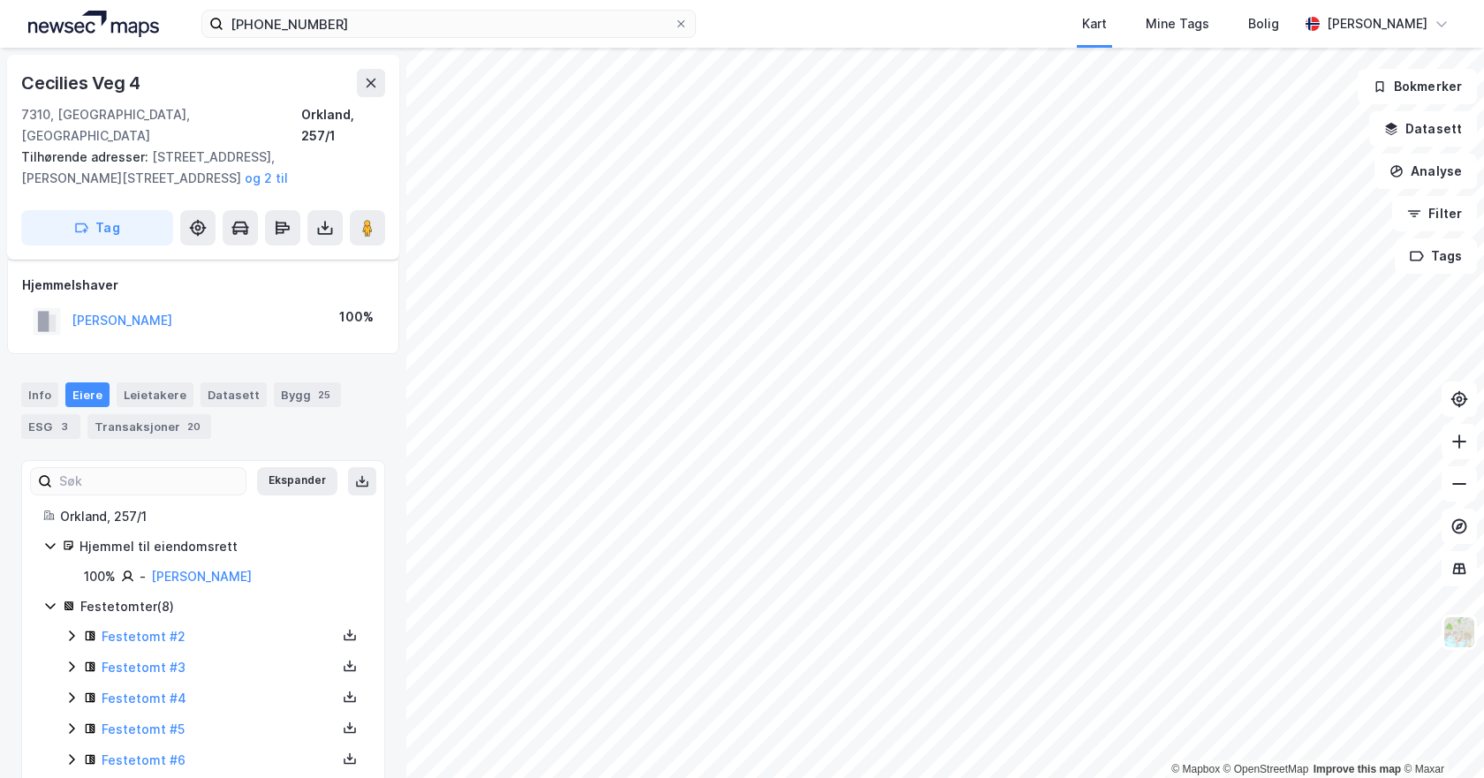
scroll to position [17, 0]
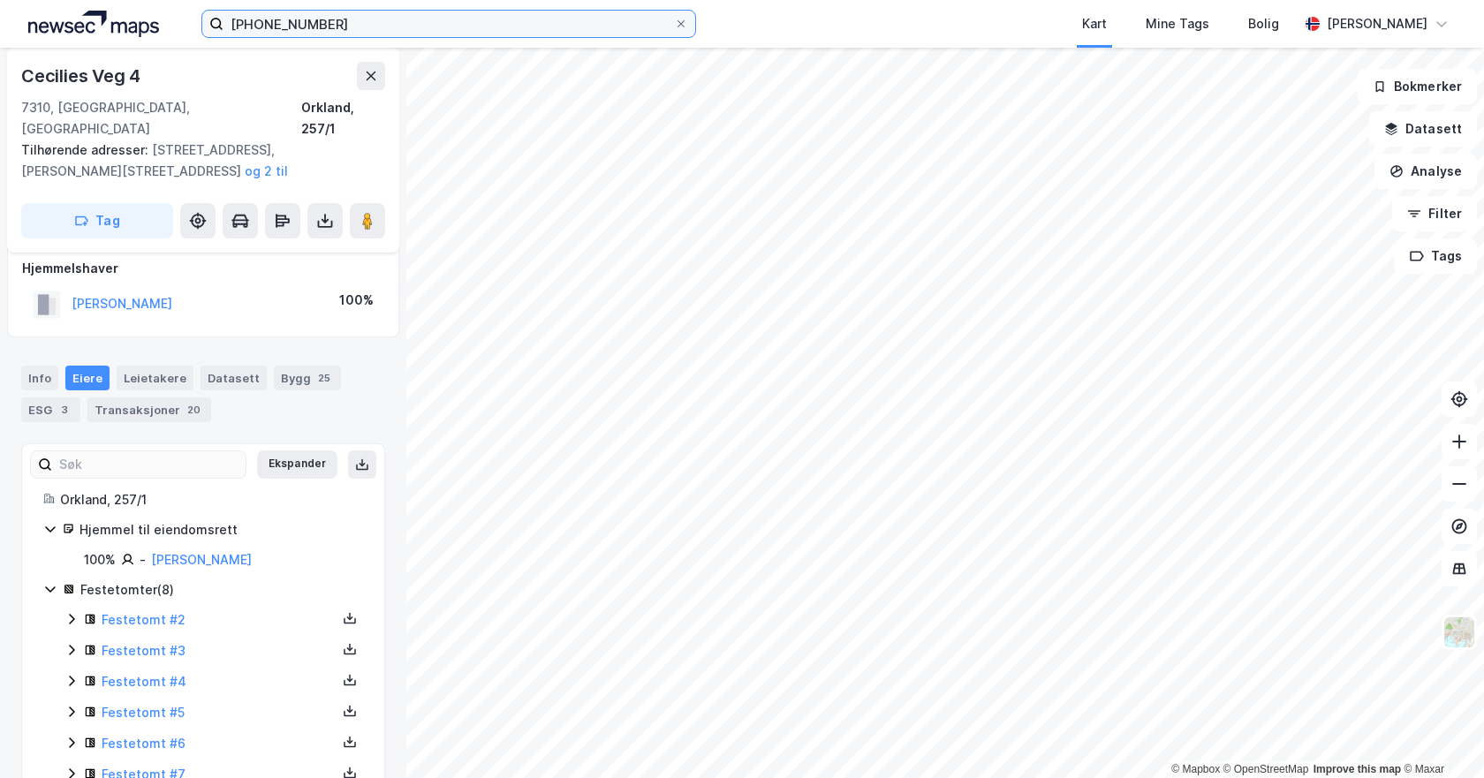
click at [326, 29] on input "[PHONE_NUMBER]" at bounding box center [449, 24] width 451 height 27
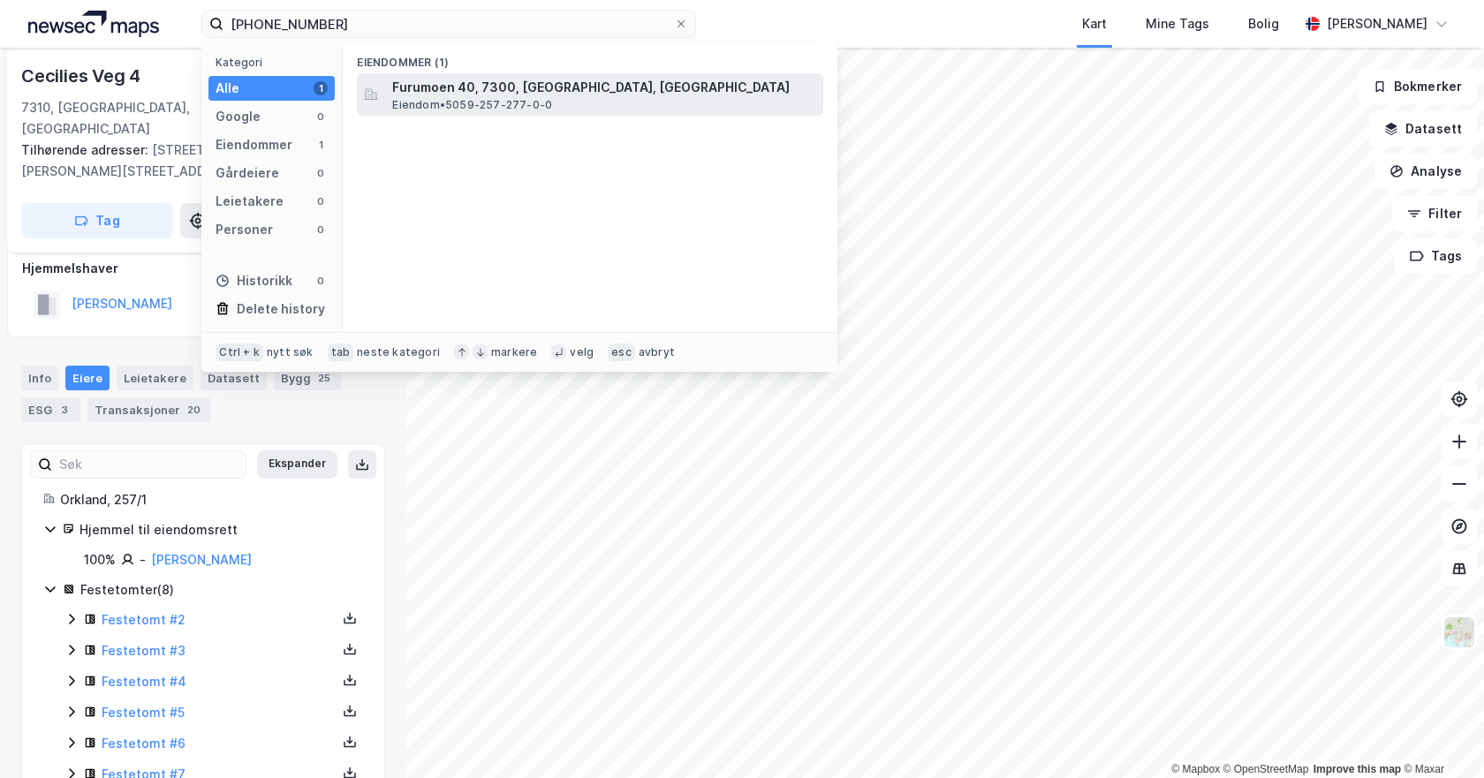
click at [478, 94] on span "Furumoen 40, 7300, [GEOGRAPHIC_DATA], [GEOGRAPHIC_DATA]" at bounding box center [604, 87] width 424 height 21
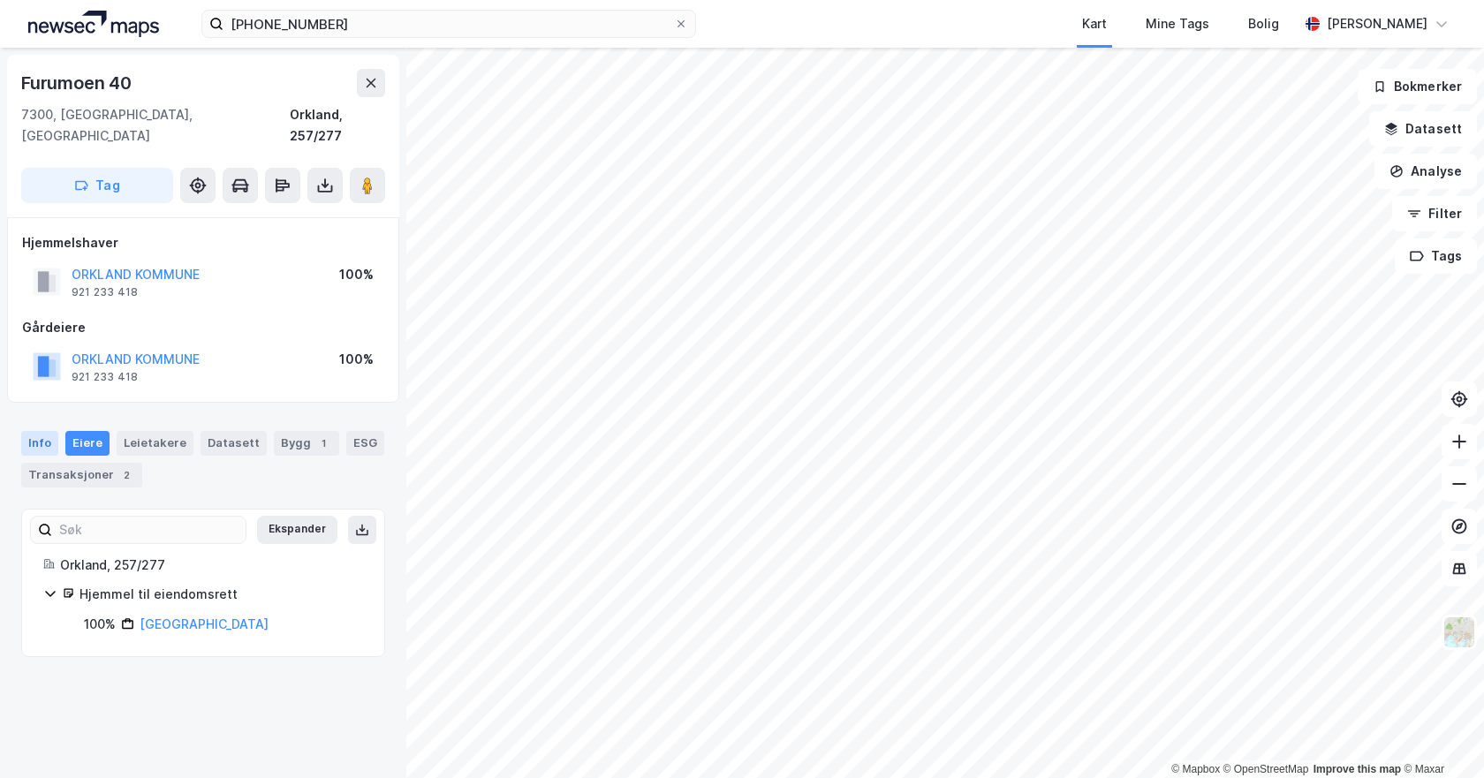
click at [38, 431] on div "Info" at bounding box center [39, 443] width 37 height 25
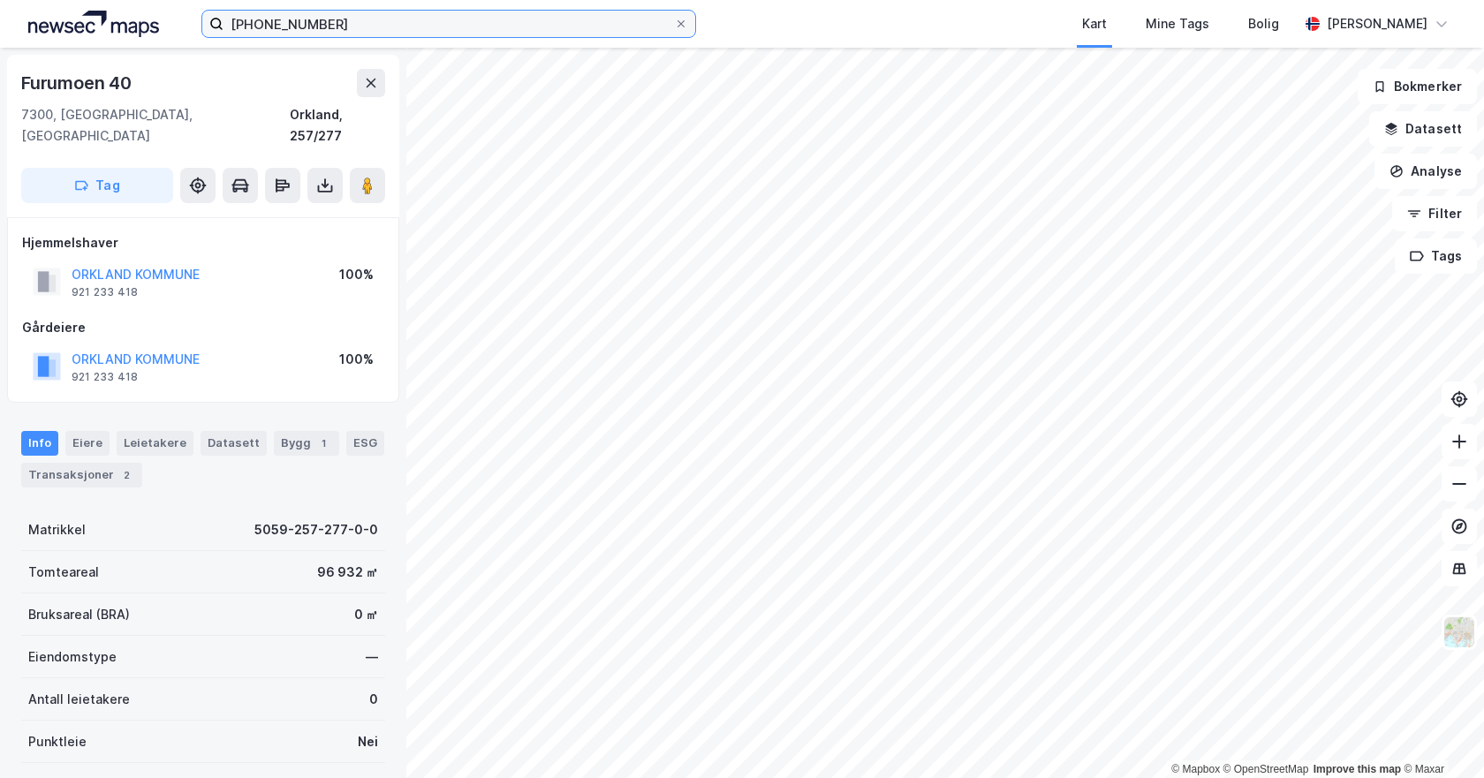
click at [335, 28] on input "[PHONE_NUMBER]" at bounding box center [449, 24] width 451 height 27
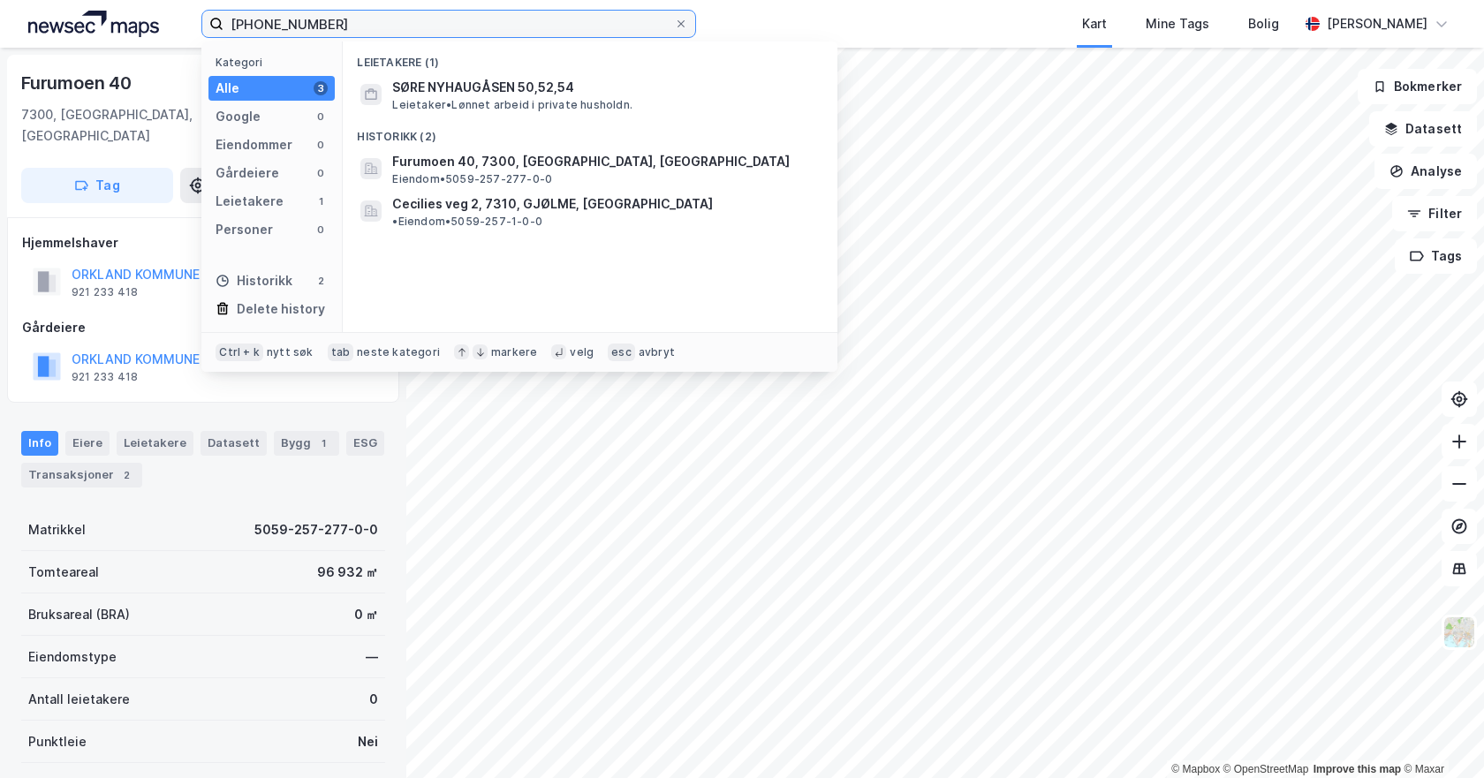
type input "[PHONE_NUMBER]"
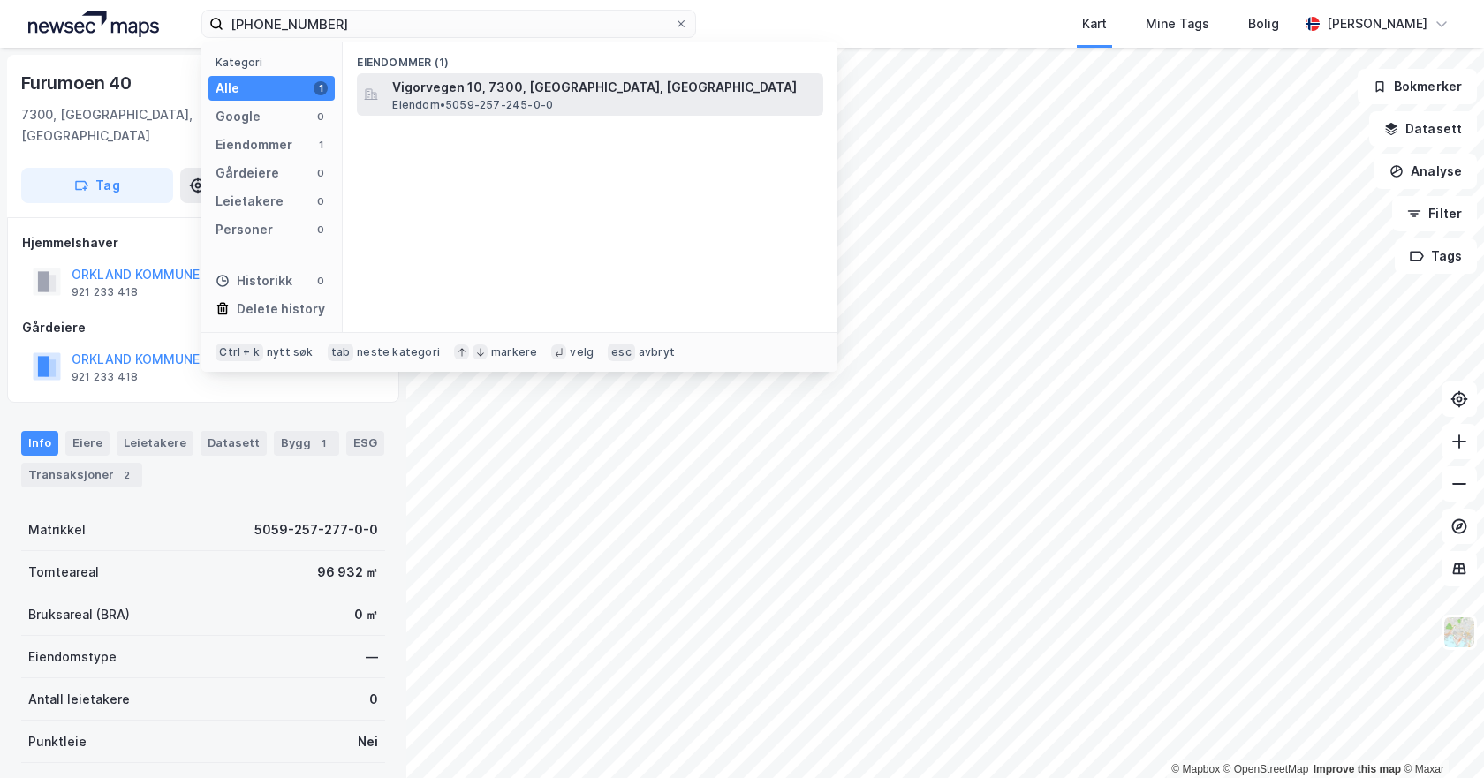
click at [489, 93] on span "Vigorvegen 10, 7300, [GEOGRAPHIC_DATA], [GEOGRAPHIC_DATA]" at bounding box center [604, 87] width 424 height 21
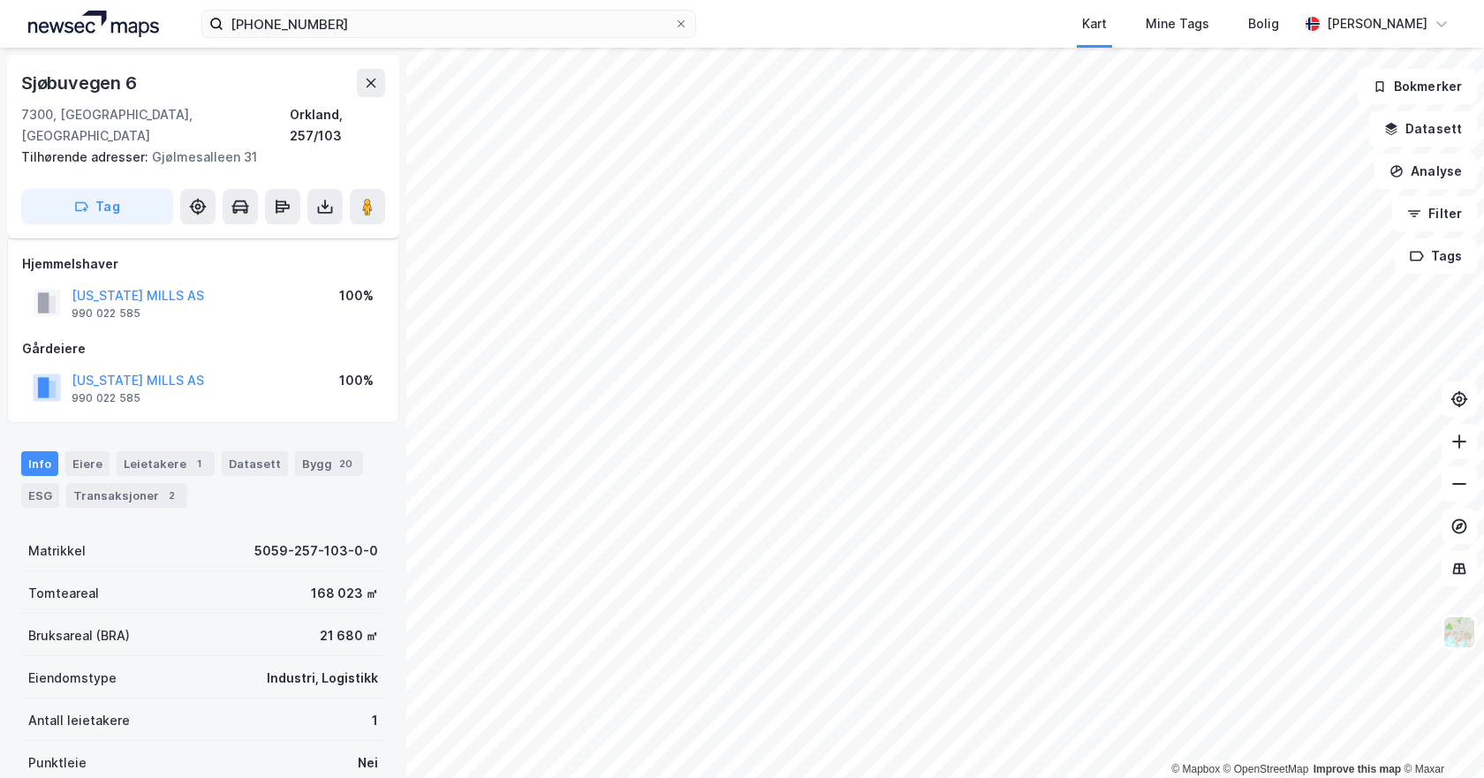
scroll to position [17, 0]
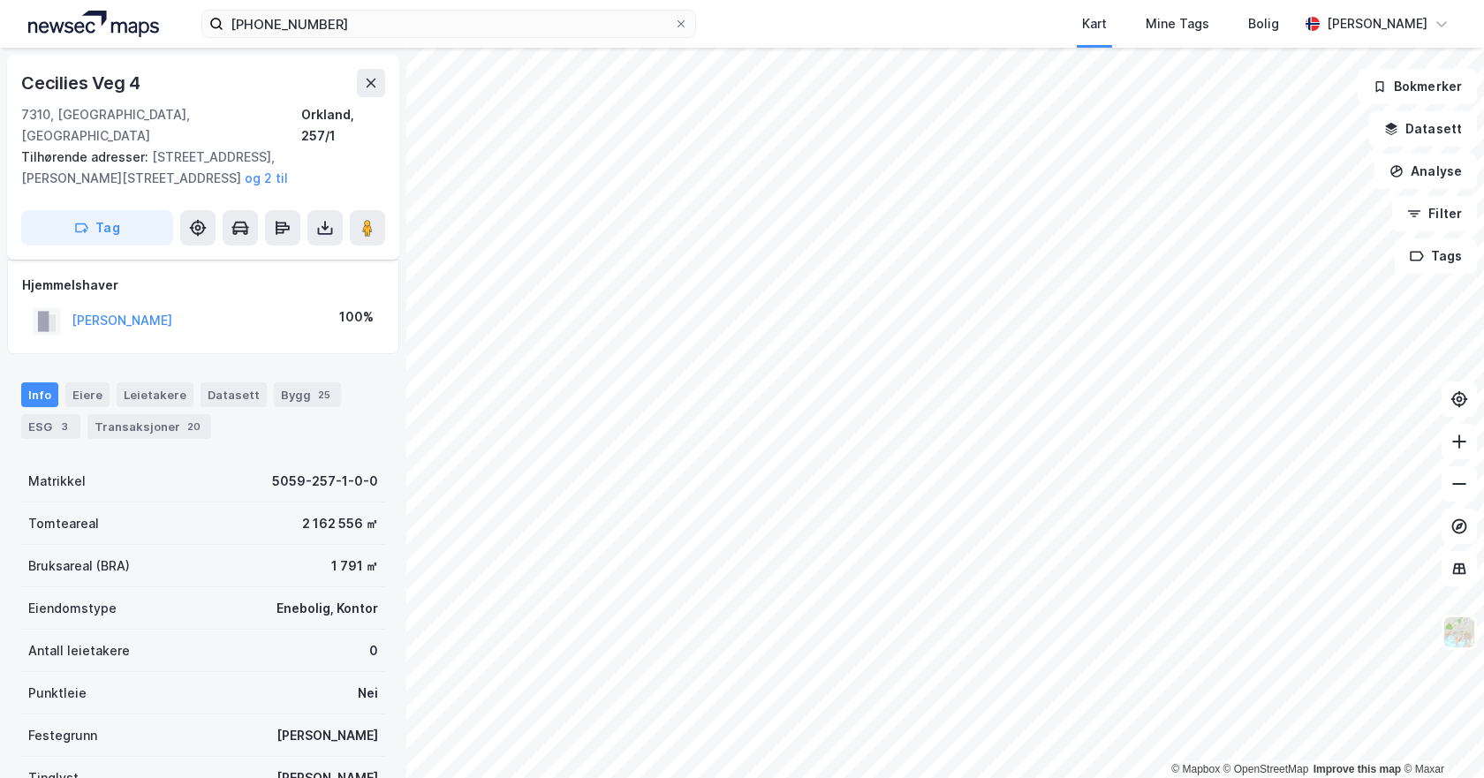
scroll to position [17, 0]
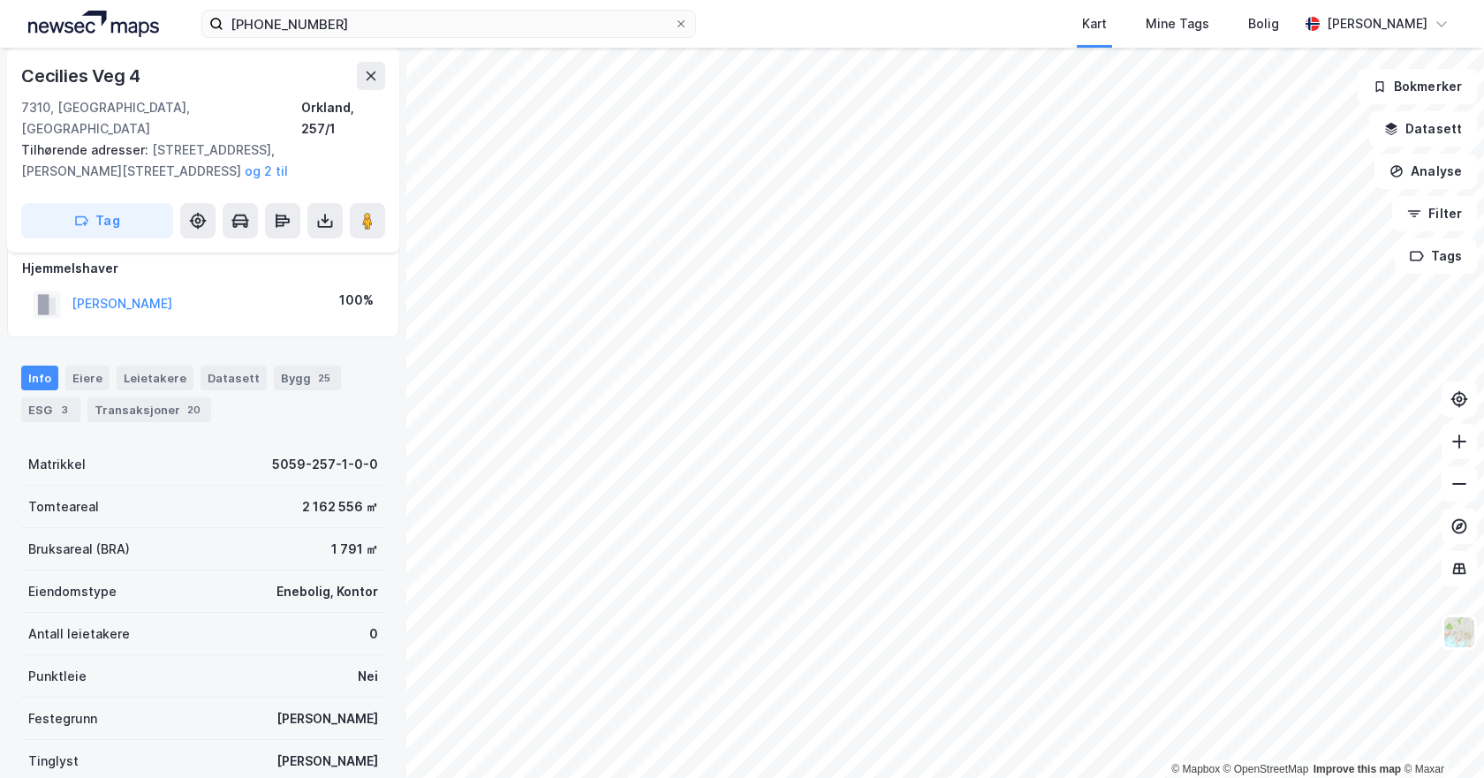
click at [247, 277] on div "© Mapbox © OpenStreetMap Improve this map © [STREET_ADDRESS] Tilhørende adresse…" at bounding box center [742, 413] width 1484 height 731
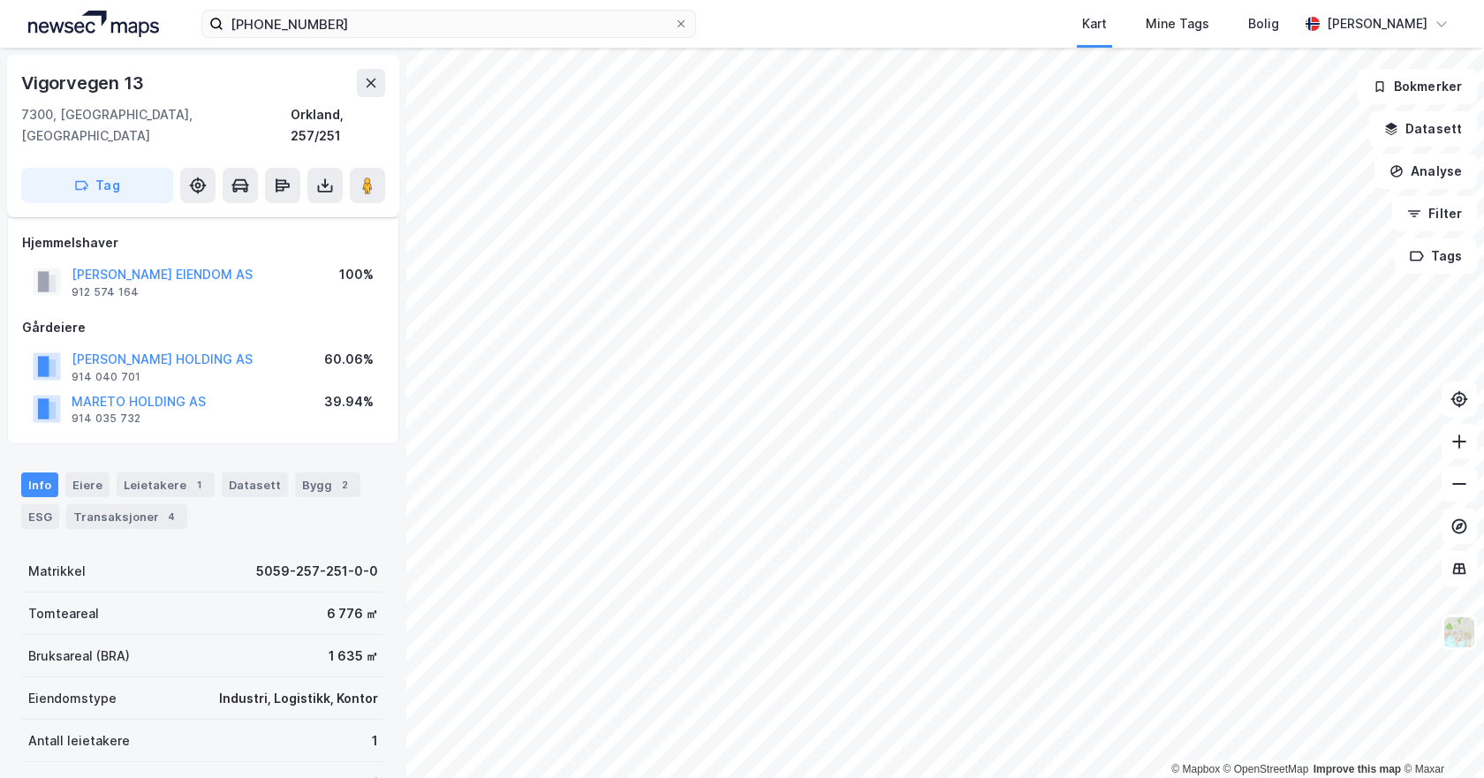
scroll to position [17, 0]
